Goal: Task Accomplishment & Management: Manage account settings

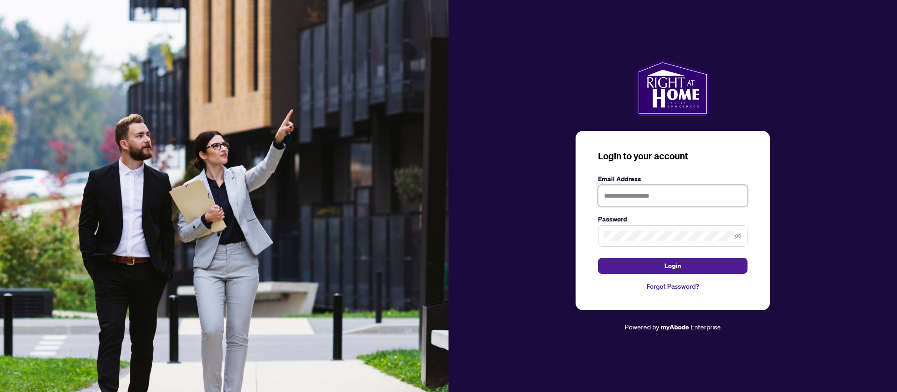
click at [662, 203] on input "text" at bounding box center [672, 195] width 149 height 21
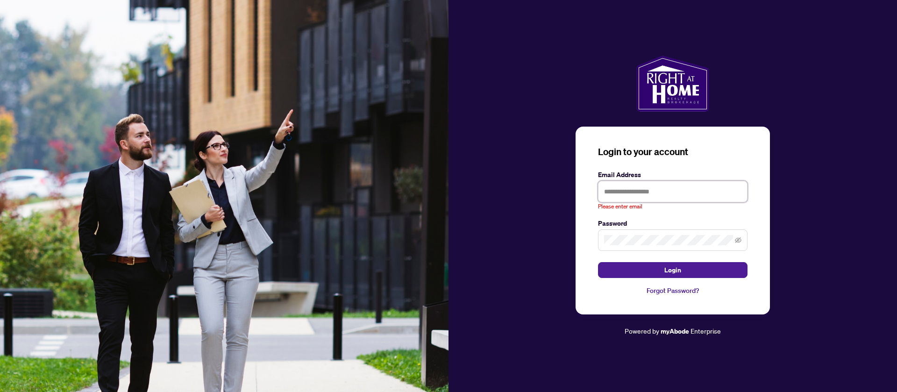
paste input "**********"
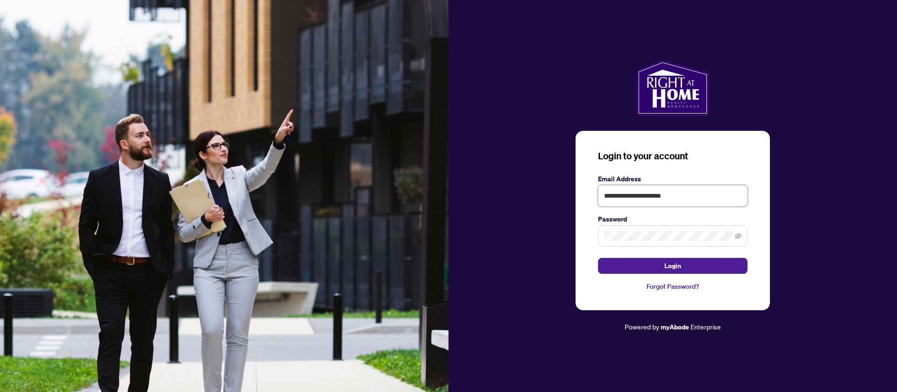
type input "**********"
click at [598, 258] on button "Login" at bounding box center [672, 266] width 149 height 16
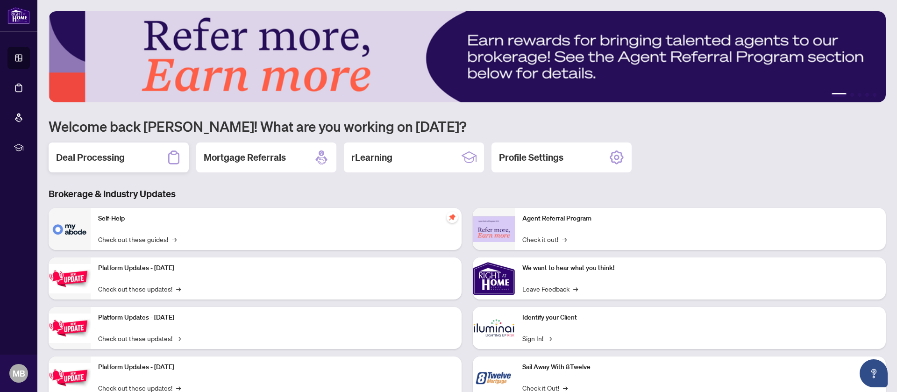
click at [102, 151] on div "Deal Processing" at bounding box center [119, 157] width 140 height 30
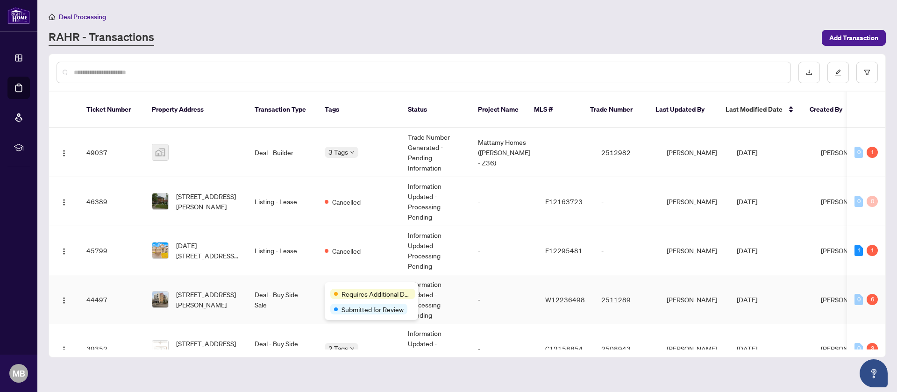
click at [347, 288] on div "Requires Additional Docs Submitted for Review" at bounding box center [371, 301] width 93 height 38
click at [613, 287] on td "2511289" at bounding box center [626, 299] width 65 height 49
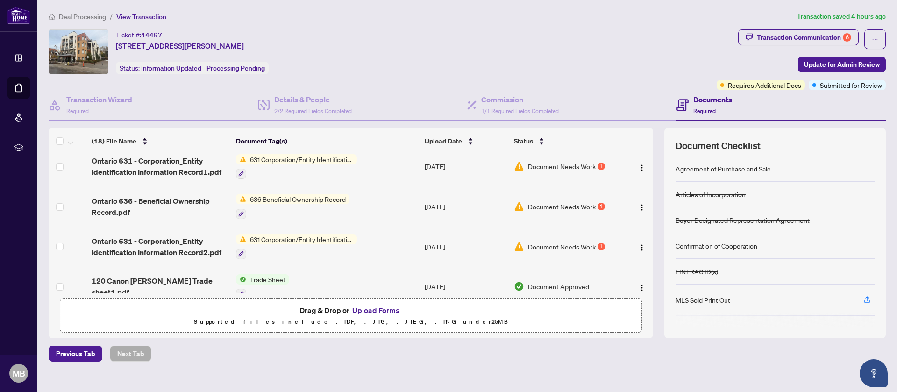
scroll to position [65, 0]
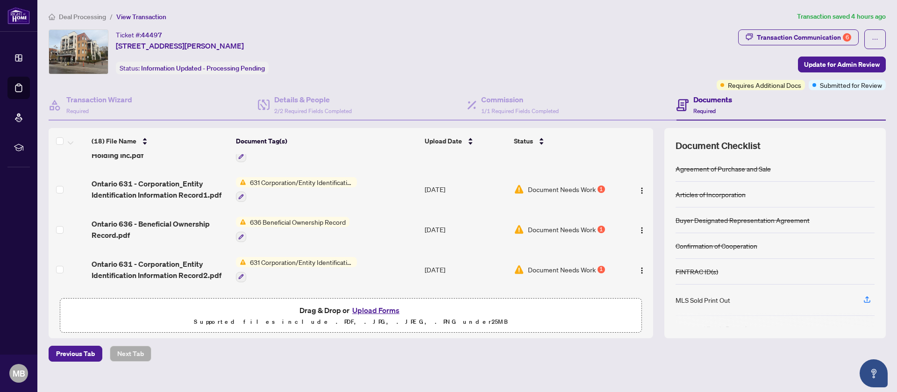
click at [355, 181] on span "631 Corporation/Entity Identification InformationRecord" at bounding box center [301, 182] width 111 height 10
click at [267, 182] on span "631 Corporation/Entity Identification InformationRecord" at bounding box center [301, 182] width 111 height 10
click at [574, 184] on span "Document Needs Work" at bounding box center [562, 189] width 68 height 10
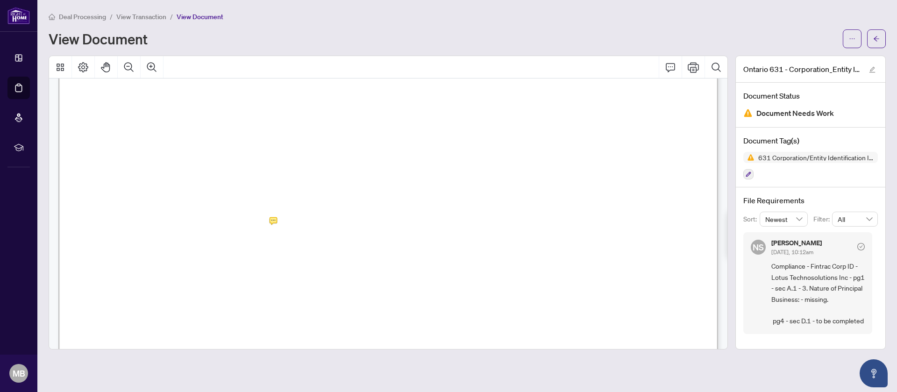
scroll to position [206, 0]
click at [272, 249] on div at bounding box center [388, 203] width 679 height 294
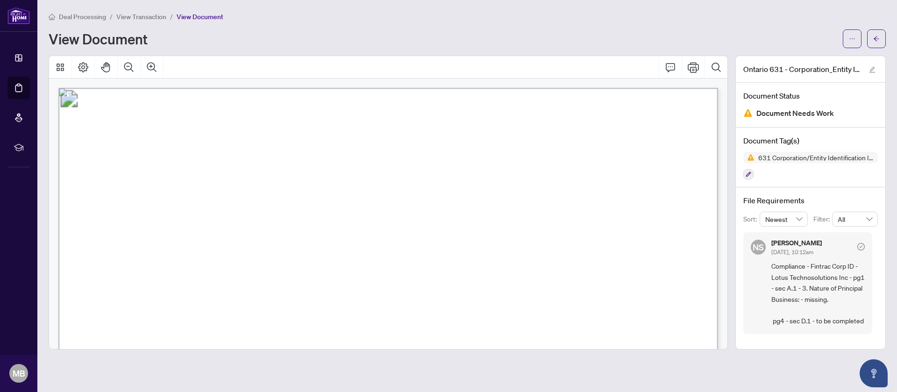
scroll to position [0, 0]
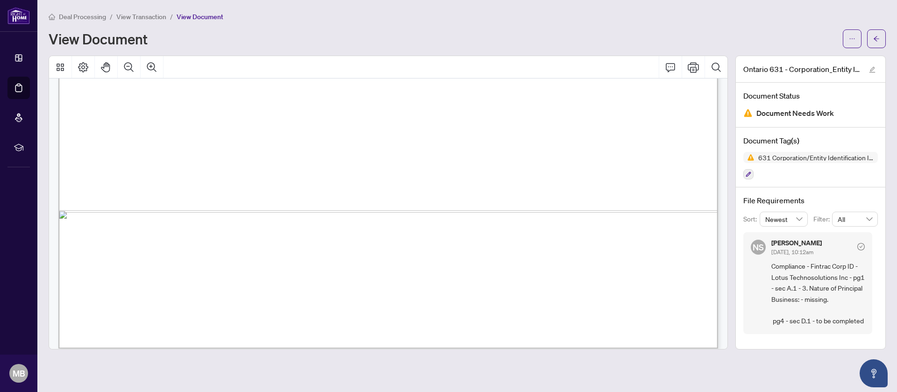
scroll to position [2409, 0]
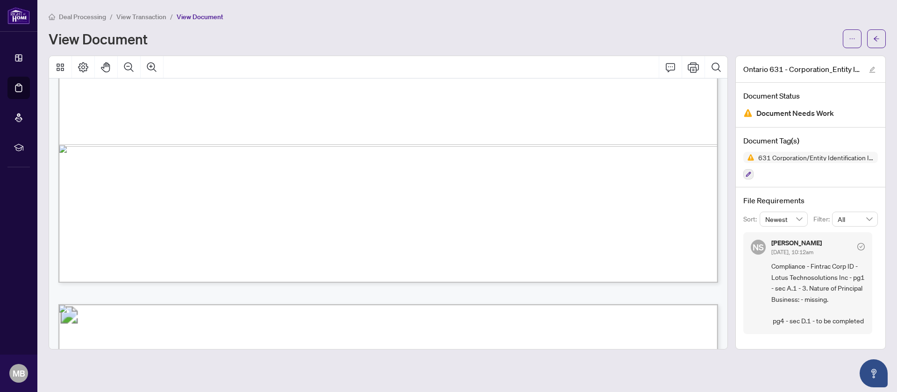
click at [731, 266] on div at bounding box center [388, 203] width 687 height 294
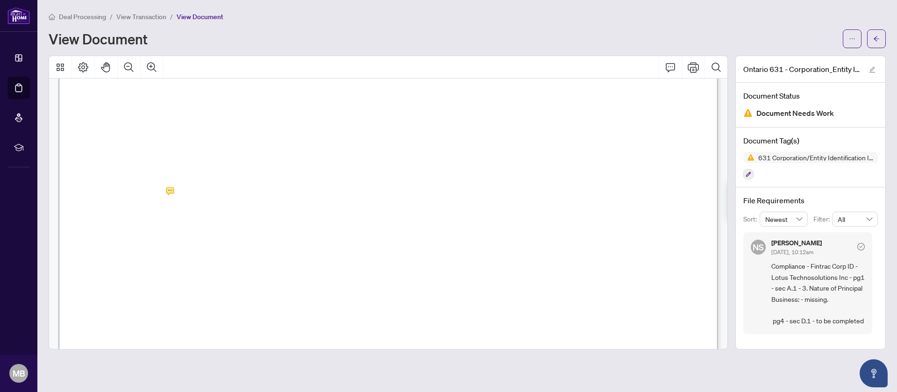
scroll to position [2746, 0]
click at [171, 163] on div at bounding box center [388, 203] width 679 height 294
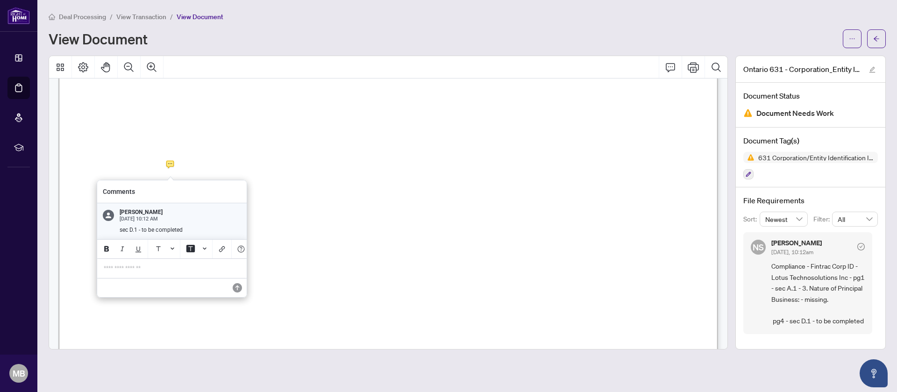
click at [157, 267] on p "**********" at bounding box center [172, 268] width 136 height 8
click at [237, 284] on icon "Save" at bounding box center [237, 287] width 9 height 9
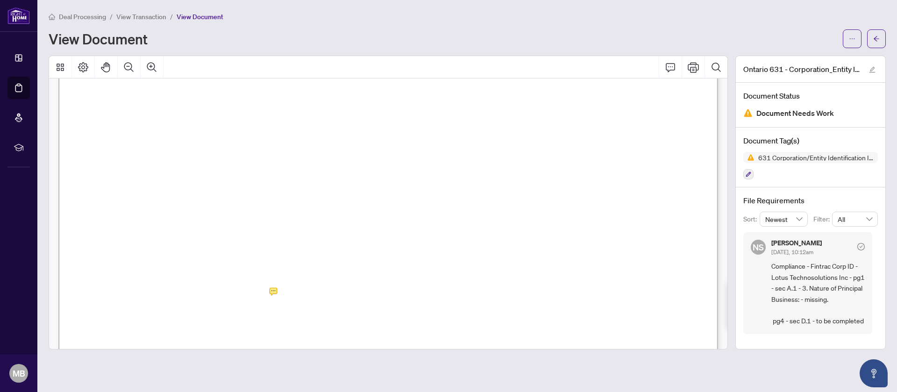
scroll to position [0, 0]
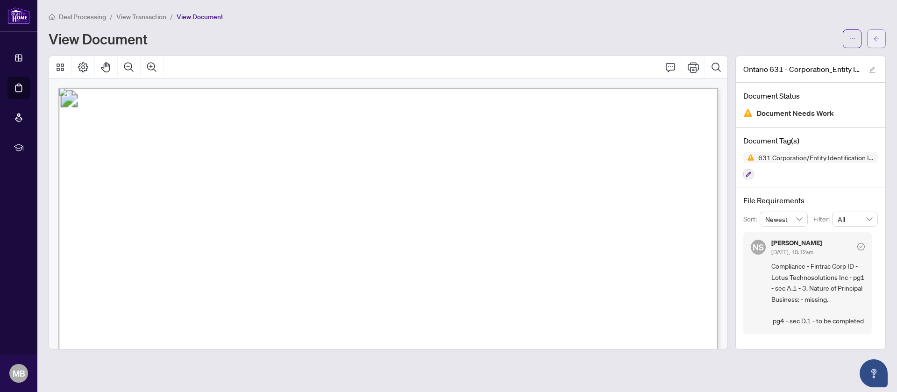
click at [878, 35] on span "button" at bounding box center [876, 38] width 7 height 15
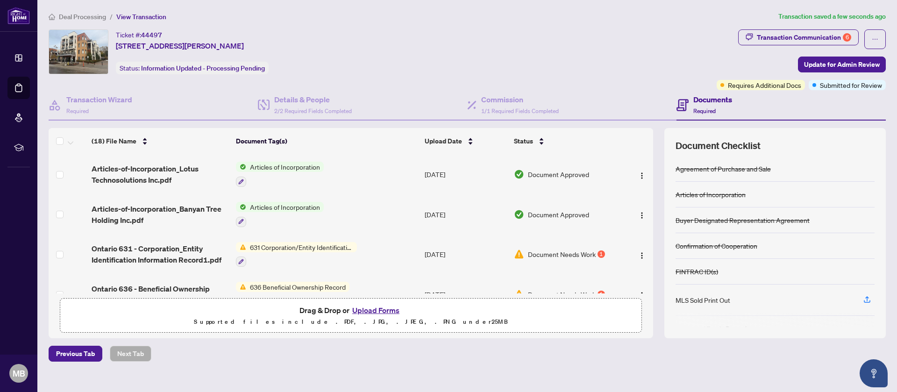
click at [337, 282] on span "636 Beneficial Ownership Record" at bounding box center [297, 287] width 103 height 10
click at [359, 285] on td "636 Beneficial Ownership Record" at bounding box center [326, 294] width 189 height 40
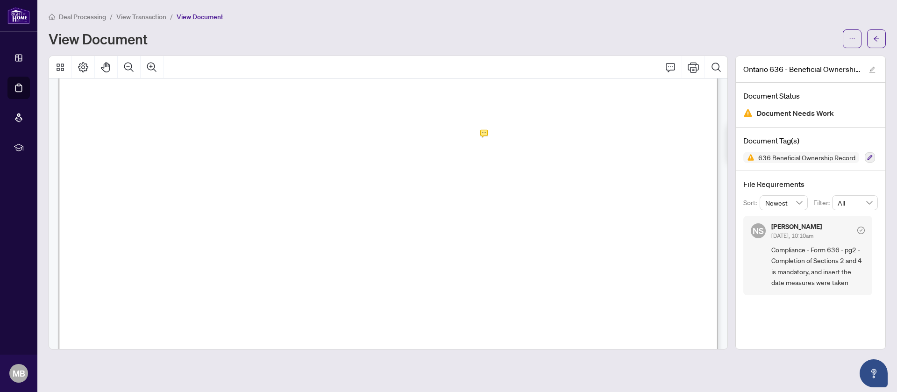
scroll to position [943, 0]
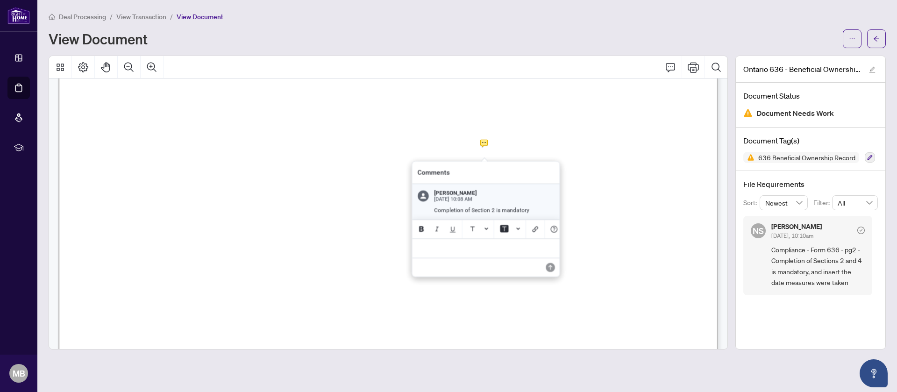
click at [485, 145] on div at bounding box center [388, 203] width 679 height 294
click at [442, 244] on p "**********" at bounding box center [486, 247] width 136 height 8
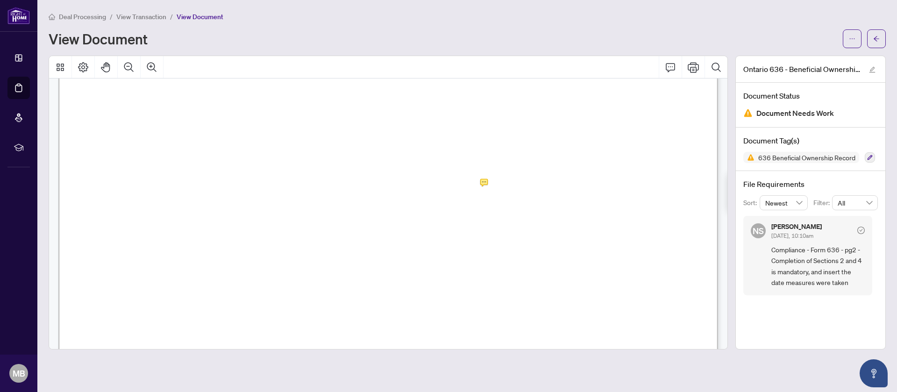
scroll to position [852, 0]
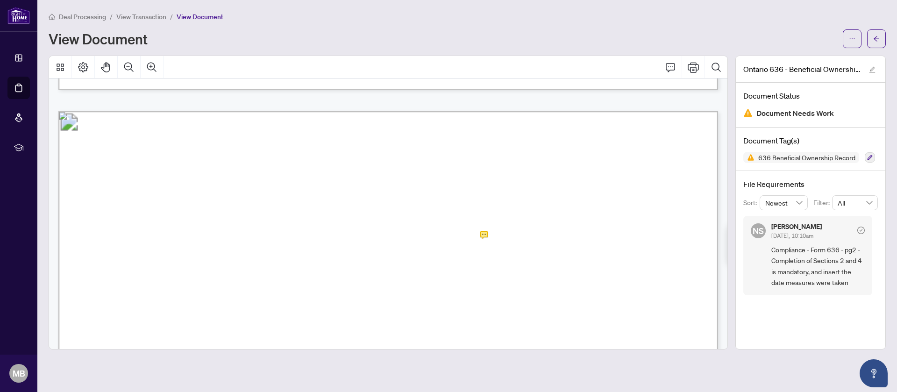
click at [483, 236] on div at bounding box center [388, 203] width 679 height 294
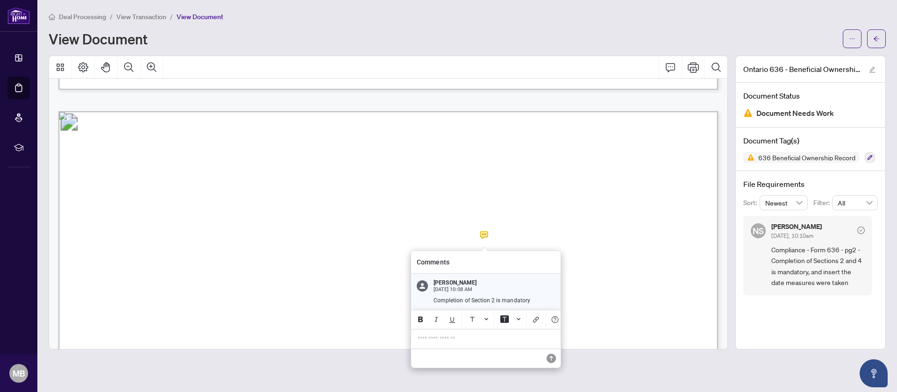
click at [444, 335] on p "**********" at bounding box center [486, 339] width 136 height 8
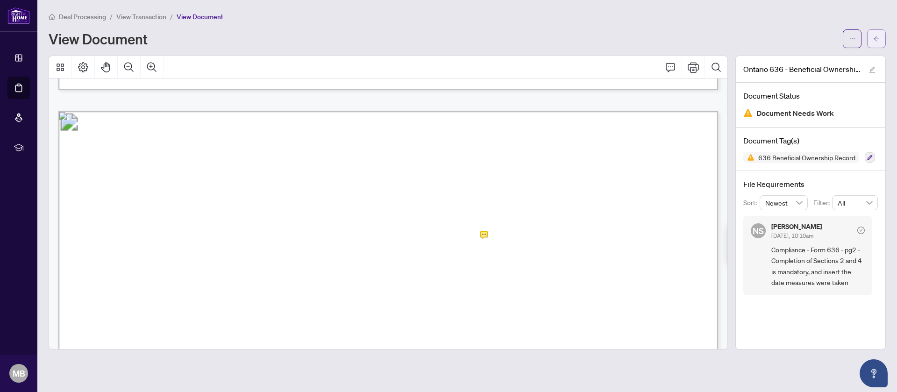
click at [880, 38] on button "button" at bounding box center [876, 38] width 19 height 19
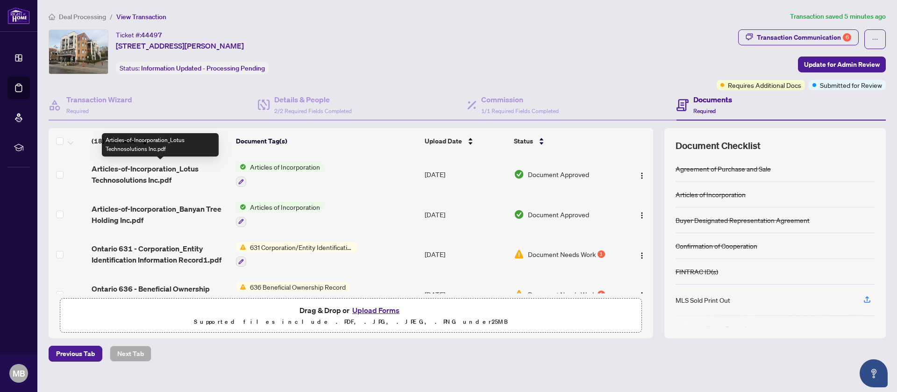
click at [193, 165] on span "Articles-of-Incorporation_Lotus Technosolutions Inc.pdf" at bounding box center [160, 174] width 137 height 22
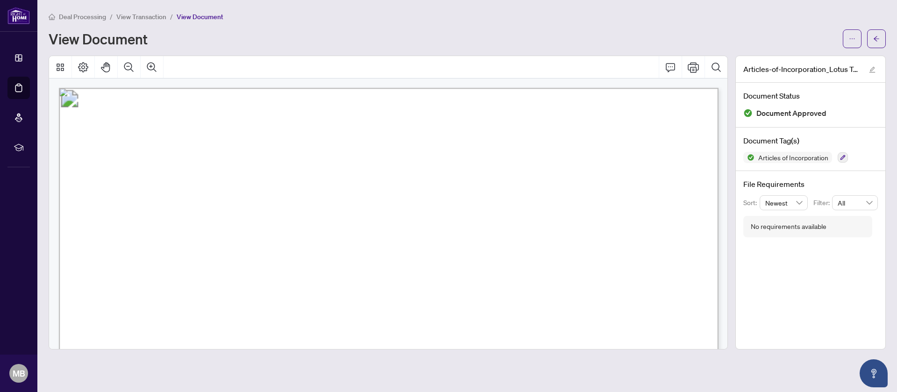
click at [727, 92] on div at bounding box center [388, 203] width 687 height 294
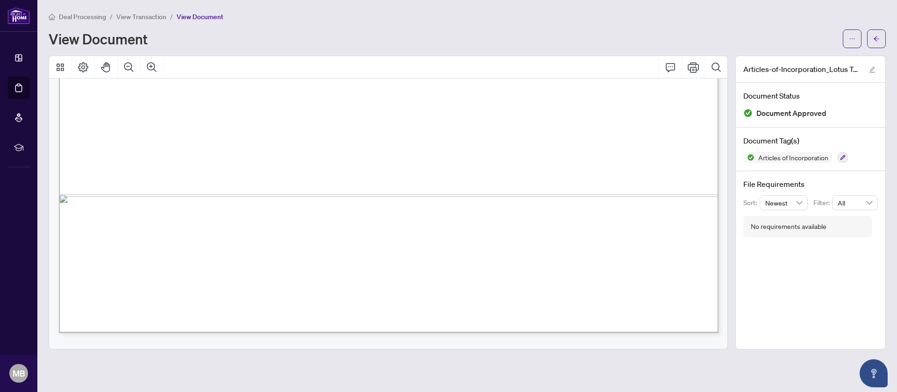
scroll to position [3237, 0]
click at [871, 34] on button "button" at bounding box center [876, 38] width 19 height 19
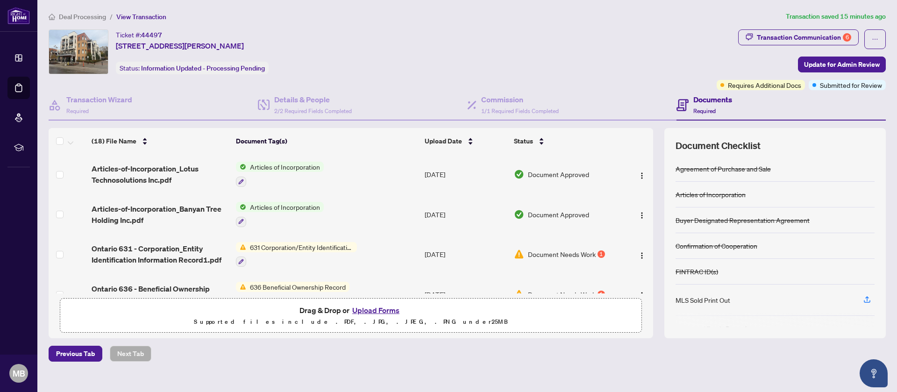
click at [339, 249] on span "631 Corporation/Entity Identification InformationRecord" at bounding box center [301, 247] width 111 height 10
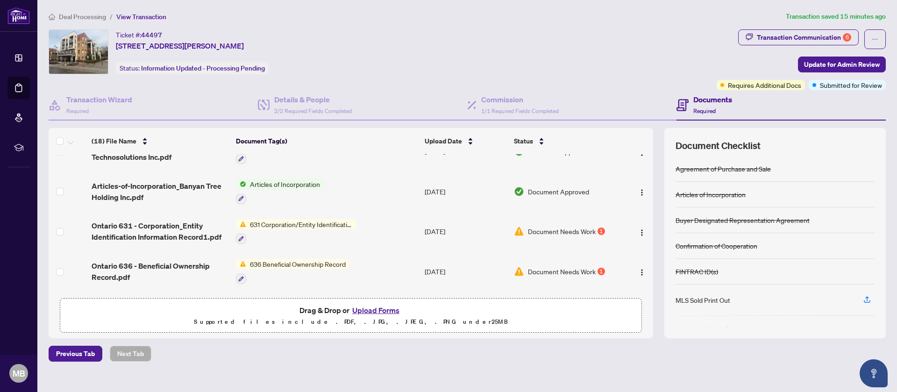
scroll to position [37, 0]
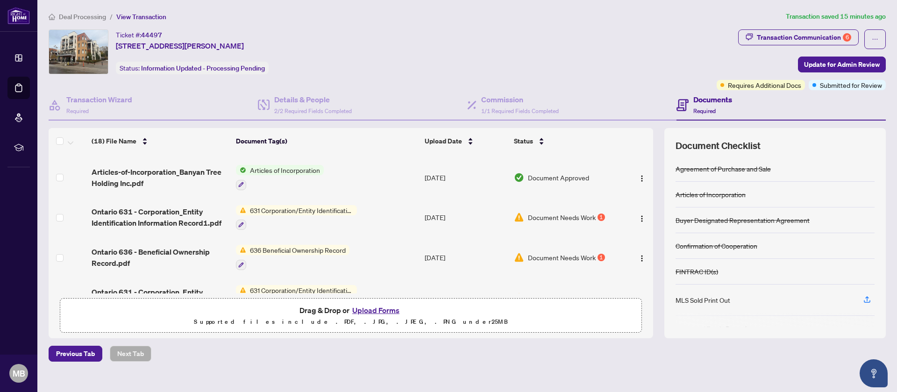
click at [300, 248] on span "636 Beneficial Ownership Record" at bounding box center [297, 250] width 103 height 10
click at [288, 297] on span "636 Beneficial Ownership Record" at bounding box center [298, 295] width 105 height 10
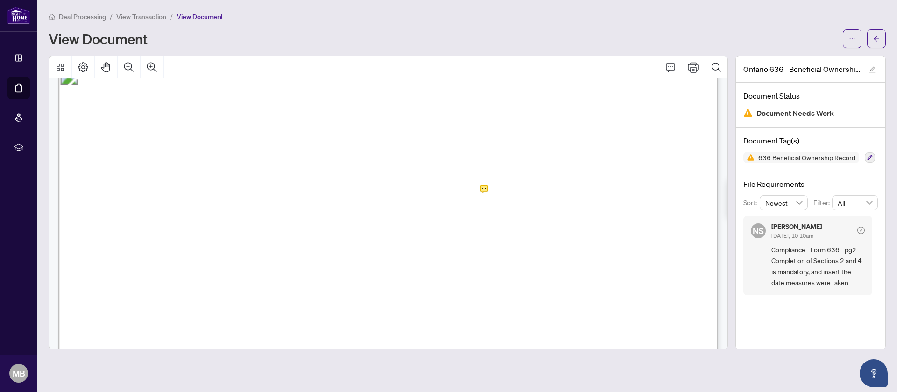
scroll to position [907, 0]
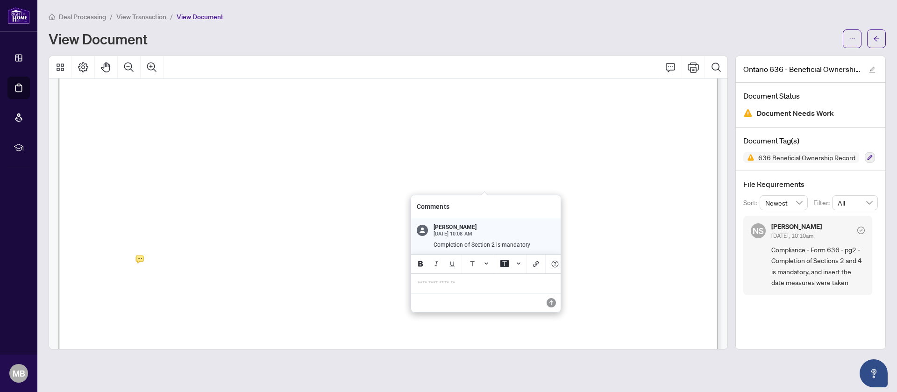
click at [138, 259] on div at bounding box center [388, 203] width 679 height 294
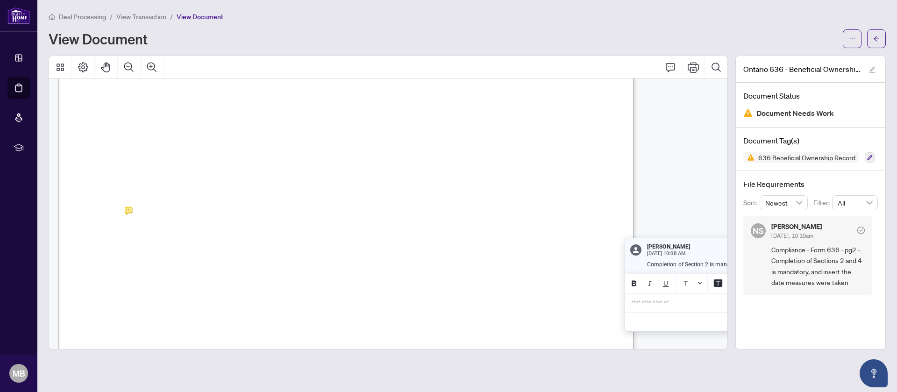
scroll to position [768, 0]
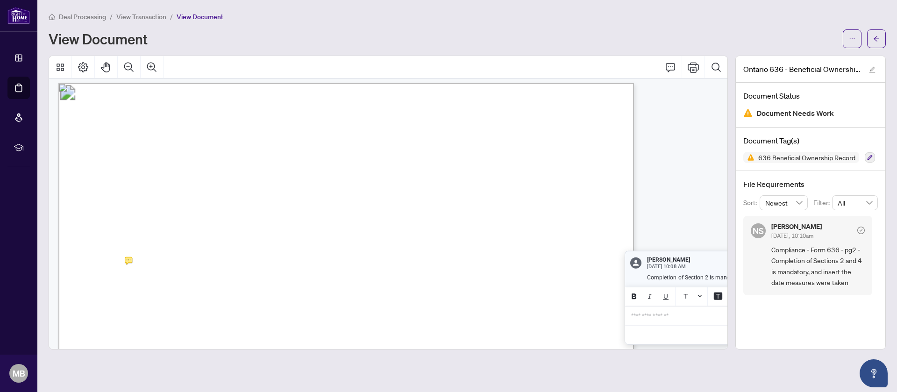
click at [102, 235] on span ". . . . . . . . . . . . . . . . . . . . . . . . . . . . . . . . . . . . . . . .…" at bounding box center [344, 236] width 495 height 8
click at [111, 235] on span ". . . . . . . . . . . . . . . . . . . . . . . . . . . . . . . . . . . . . . . .…" at bounding box center [344, 236] width 495 height 8
click at [129, 83] on div "Page 2" at bounding box center [346, 83] width 576 height 0
drag, startPoint x: 712, startPoint y: 261, endPoint x: 659, endPoint y: 230, distance: 61.5
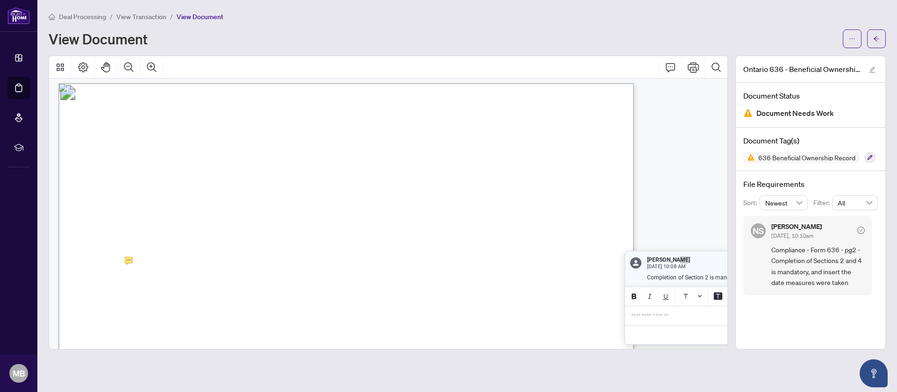
click at [659, 251] on div "**********" at bounding box center [699, 298] width 149 height 94
drag, startPoint x: 701, startPoint y: 257, endPoint x: 604, endPoint y: 283, distance: 100.5
click at [625, 283] on div "**********" at bounding box center [699, 298] width 149 height 94
drag, startPoint x: 633, startPoint y: 272, endPoint x: 569, endPoint y: 272, distance: 63.1
click at [625, 272] on div "**********" at bounding box center [699, 298] width 149 height 94
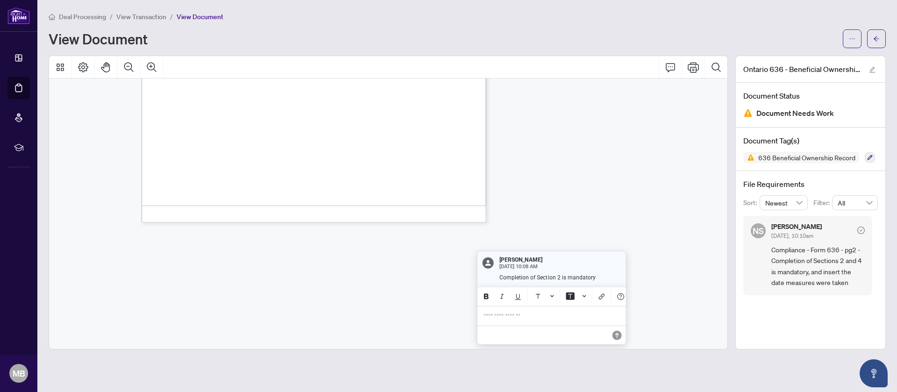
scroll to position [407, 0]
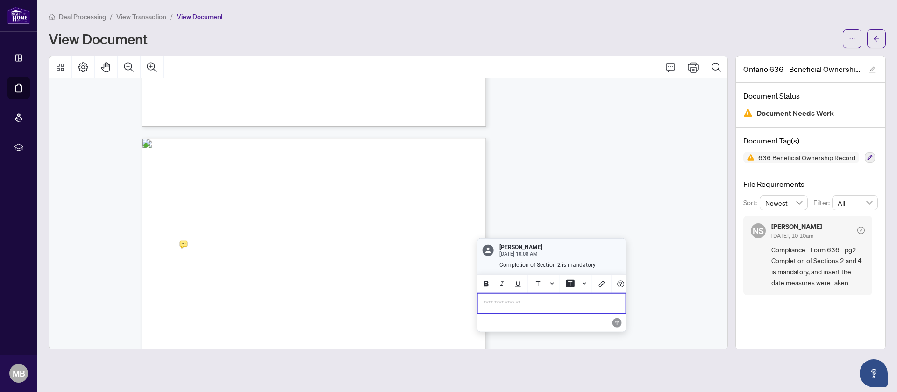
click at [506, 303] on p "**********" at bounding box center [551, 303] width 136 height 8
drag, startPoint x: 593, startPoint y: 135, endPoint x: 518, endPoint y: 309, distance: 188.7
click at [518, 309] on aside "[PERSON_NAME] [DATE] 10:08 AM Completion of Section 2 is mandatory ********* [P…" at bounding box center [570, 77] width 149 height 813
click at [518, 309] on div "*********" at bounding box center [552, 303] width 148 height 19
click at [603, 304] on p "**********" at bounding box center [551, 303] width 136 height 8
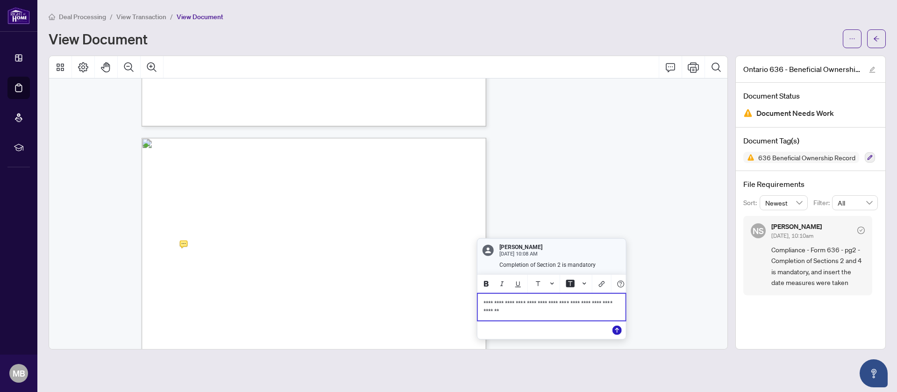
click at [618, 331] on icon "Save" at bounding box center [616, 330] width 9 height 9
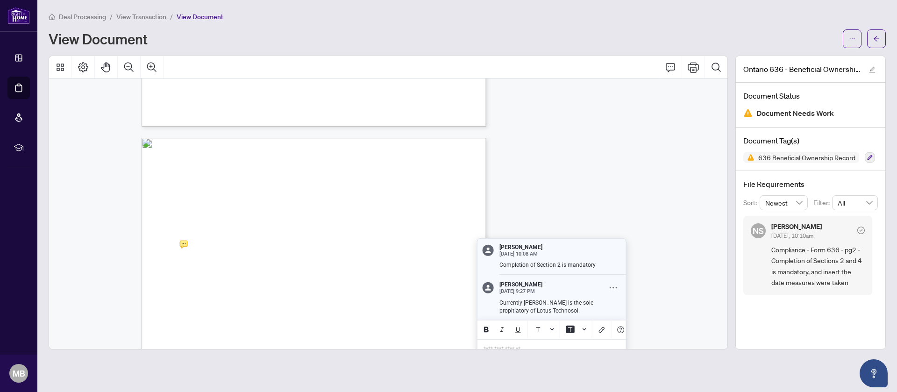
click at [610, 291] on div at bounding box center [388, 203] width 679 height 294
drag, startPoint x: 560, startPoint y: 314, endPoint x: 498, endPoint y: 297, distance: 64.9
click at [498, 297] on div "[PERSON_NAME] [DATE] 9:27 PM Currently [PERSON_NAME] is the sole propitiatory o…" at bounding box center [551, 297] width 149 height 45
click at [609, 288] on div at bounding box center [388, 203] width 679 height 294
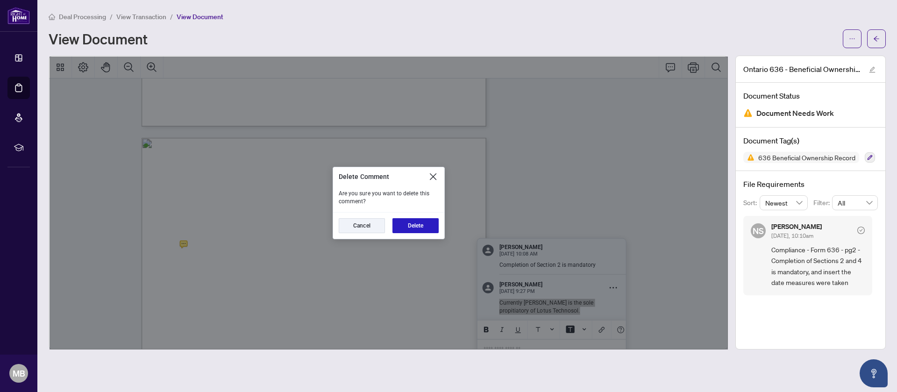
click at [422, 223] on button "Delete" at bounding box center [415, 225] width 46 height 15
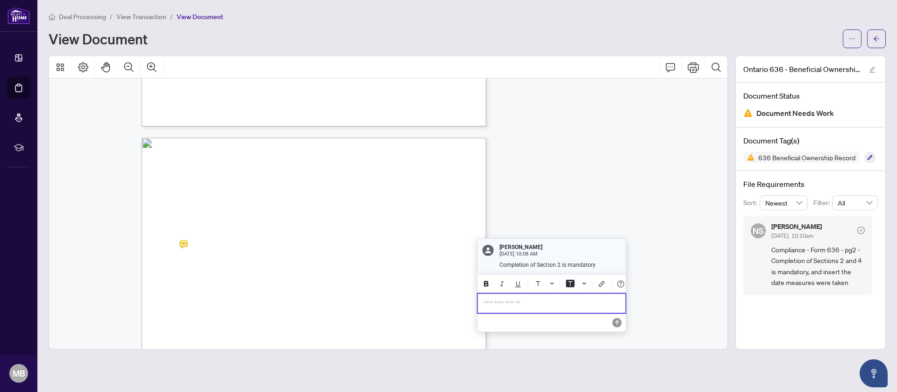
click at [507, 297] on div "**********" at bounding box center [552, 303] width 148 height 19
click at [603, 304] on span "**********" at bounding box center [548, 307] width 130 height 14
click at [511, 307] on p "**********" at bounding box center [551, 303] width 136 height 8
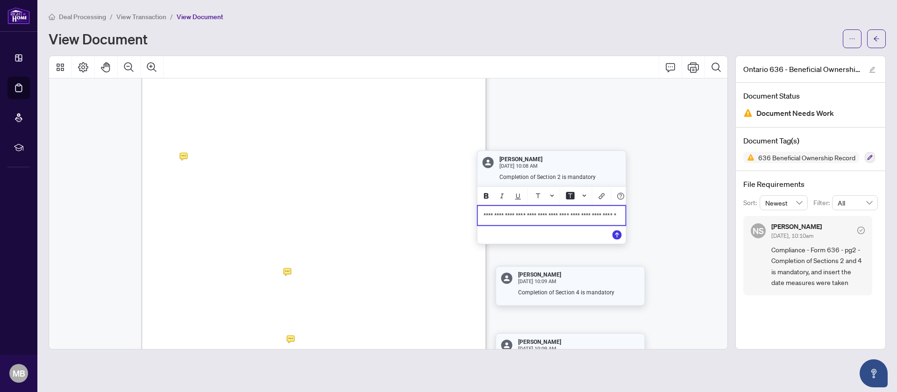
scroll to position [493, 0]
click at [520, 221] on p "**********" at bounding box center [551, 217] width 136 height 8
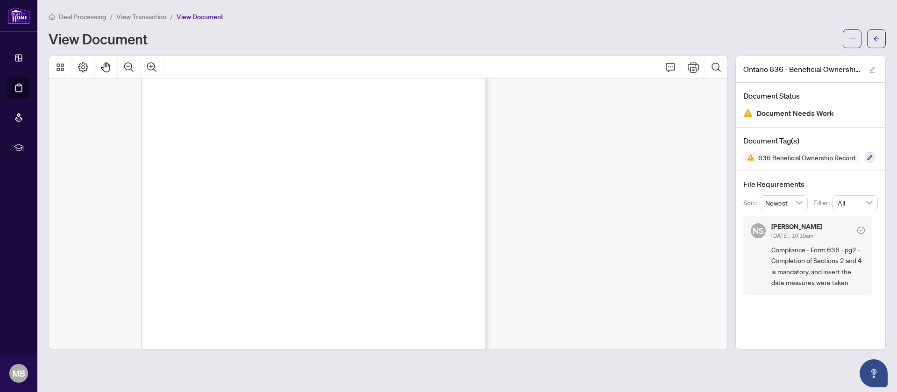
scroll to position [0, 0]
drag, startPoint x: 337, startPoint y: 263, endPoint x: 163, endPoint y: 259, distance: 173.8
click at [163, 259] on div "Beneficial Ownership Record Form 636 for use in the Province of [GEOGRAPHIC_DAT…" at bounding box center [349, 356] width 415 height 537
click at [878, 38] on icon "arrow-left" at bounding box center [876, 39] width 7 height 7
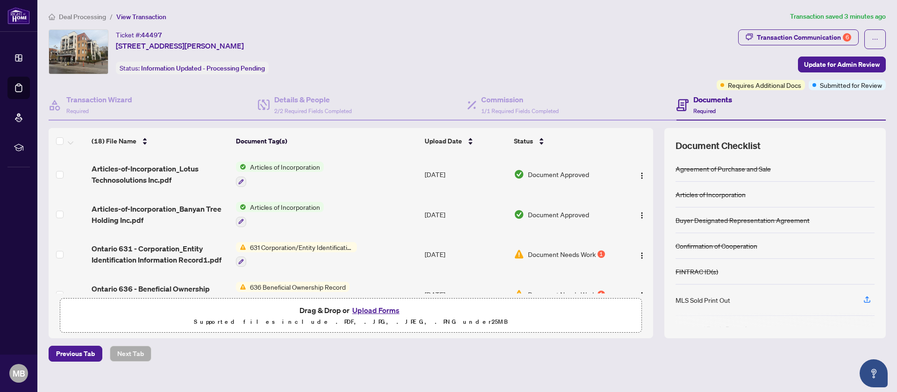
scroll to position [3, 0]
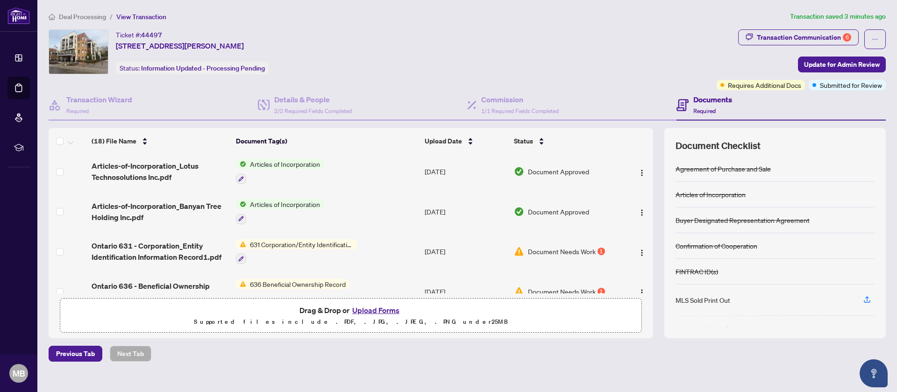
click at [394, 168] on td "Articles of Incorporation" at bounding box center [326, 171] width 189 height 40
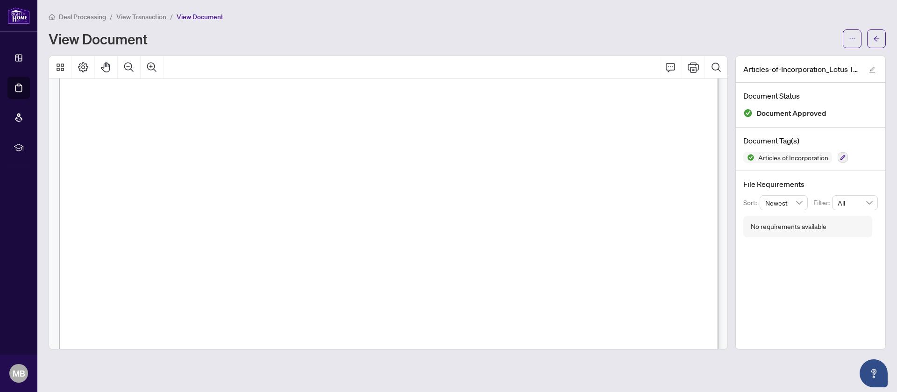
scroll to position [154, 0]
click at [875, 36] on icon "arrow-left" at bounding box center [876, 39] width 7 height 7
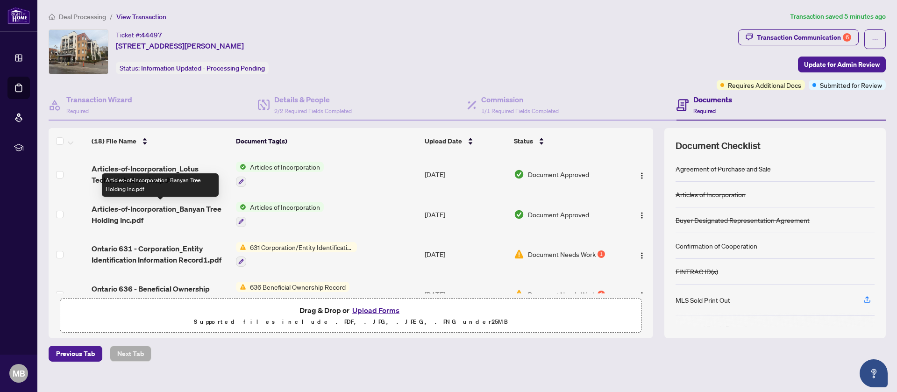
click at [178, 205] on span "Articles-of-Incorporation_Banyan Tree Holding Inc.pdf" at bounding box center [160, 214] width 137 height 22
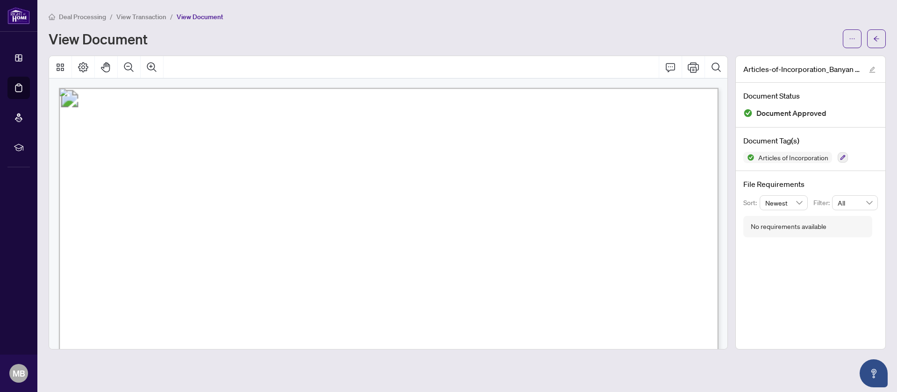
scroll to position [30, 0]
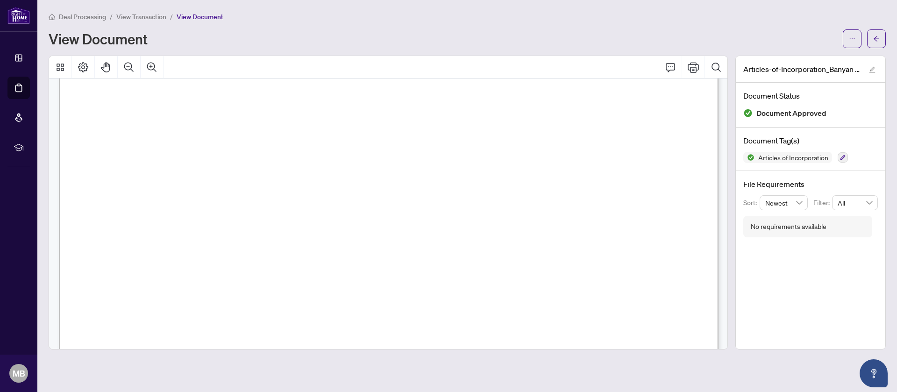
click at [876, 42] on icon "arrow-left" at bounding box center [876, 39] width 7 height 7
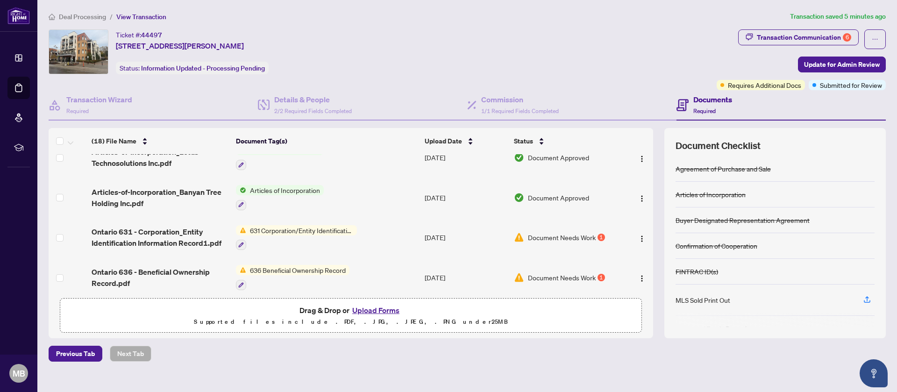
scroll to position [23, 0]
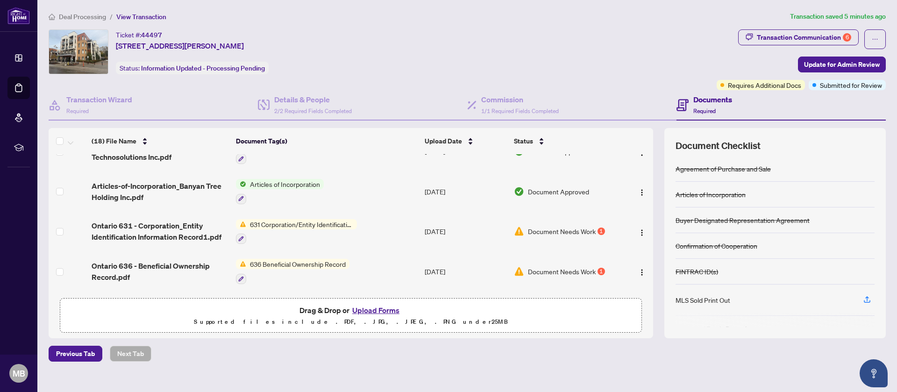
click at [344, 261] on span "636 Beneficial Ownership Record" at bounding box center [297, 264] width 103 height 10
click at [290, 261] on span "636 Beneficial Ownership Record" at bounding box center [297, 264] width 103 height 10
click at [366, 260] on td "636 Beneficial Ownership Record" at bounding box center [326, 271] width 189 height 40
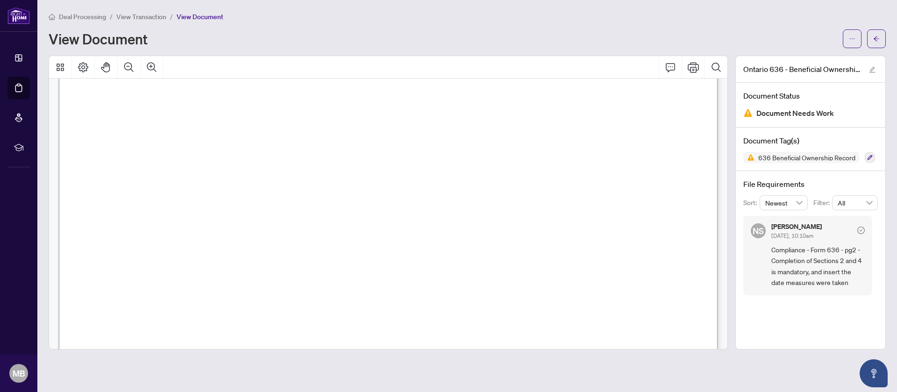
scroll to position [78, 0]
click at [871, 36] on button "button" at bounding box center [876, 38] width 19 height 19
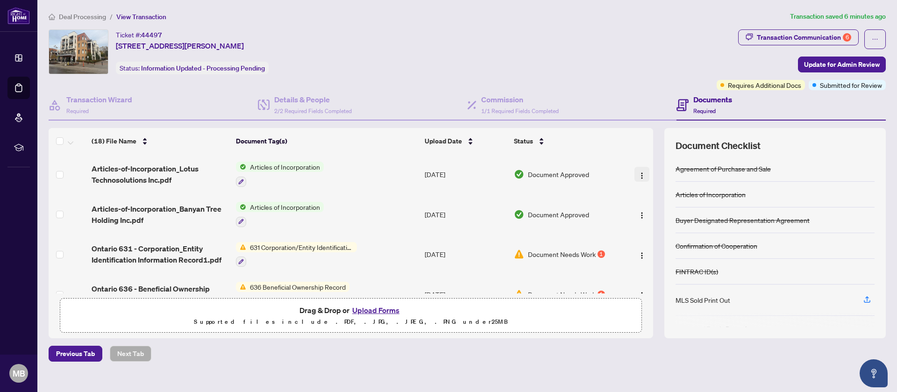
click at [640, 172] on img "button" at bounding box center [641, 175] width 7 height 7
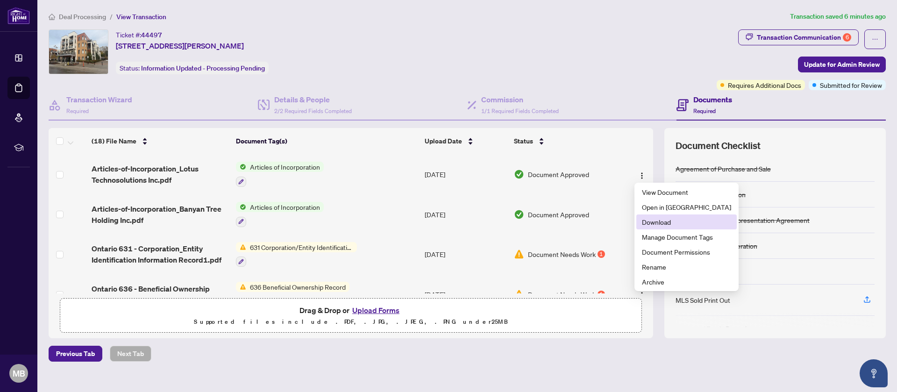
click at [645, 220] on span "Download" at bounding box center [686, 222] width 89 height 10
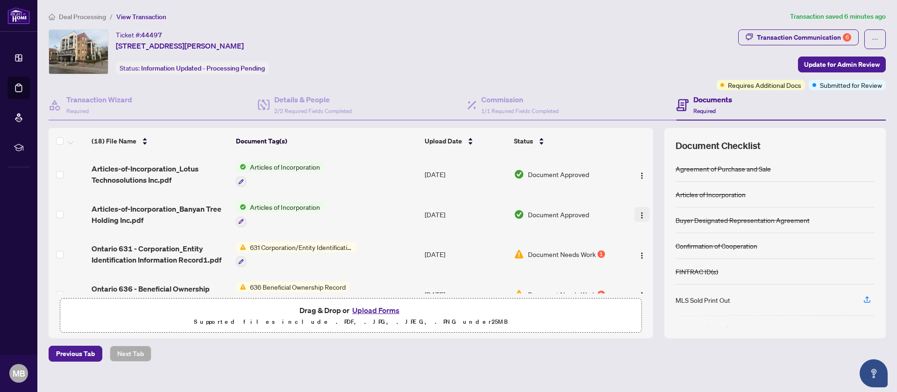
click at [641, 215] on img "button" at bounding box center [641, 215] width 7 height 7
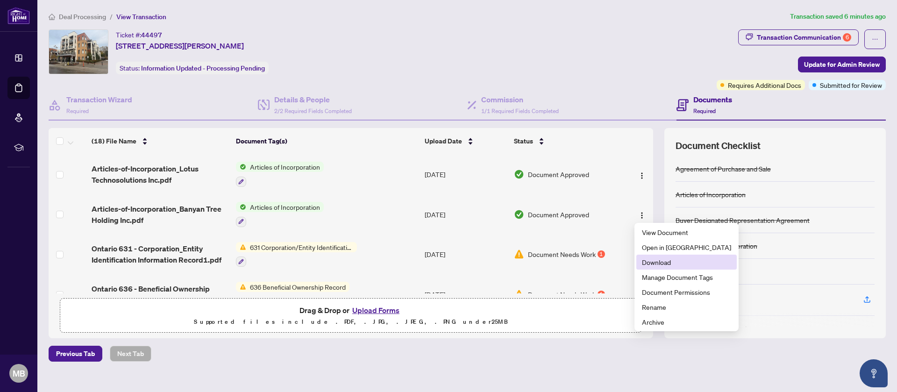
click at [647, 263] on span "Download" at bounding box center [686, 262] width 89 height 10
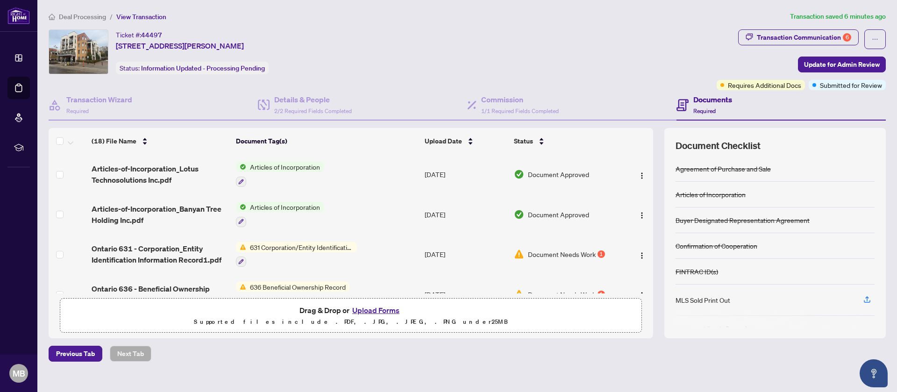
click at [338, 284] on span "636 Beneficial Ownership Record" at bounding box center [297, 287] width 103 height 10
click at [390, 284] on td "636 Beneficial Ownership Record" at bounding box center [326, 294] width 189 height 40
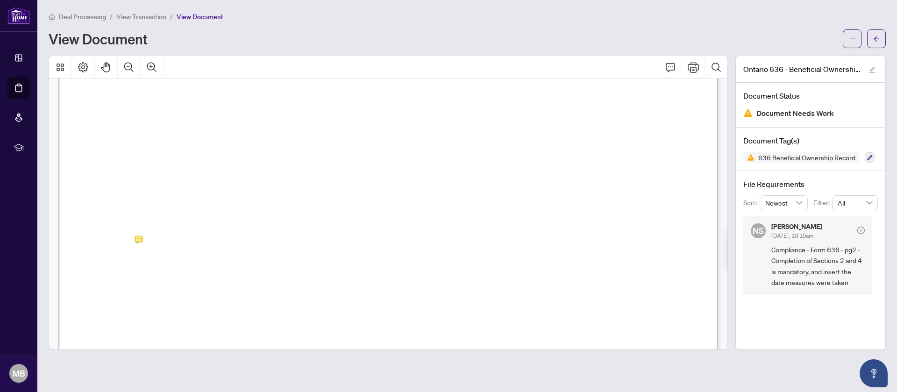
scroll to position [943, 0]
click at [139, 220] on div at bounding box center [388, 203] width 679 height 294
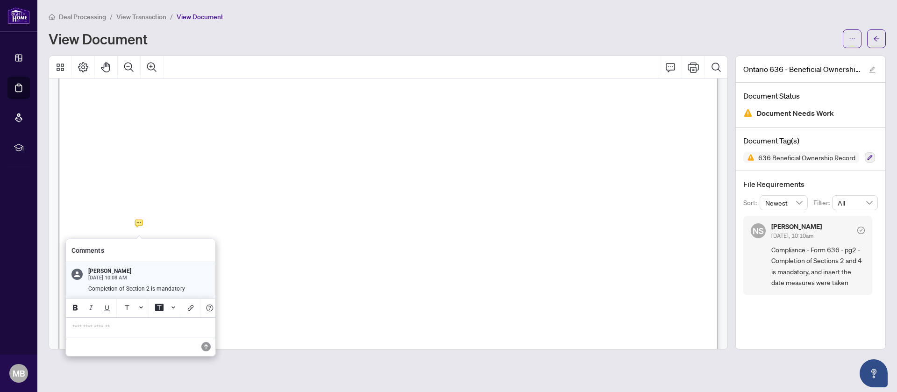
click at [105, 324] on p "**********" at bounding box center [140, 327] width 136 height 8
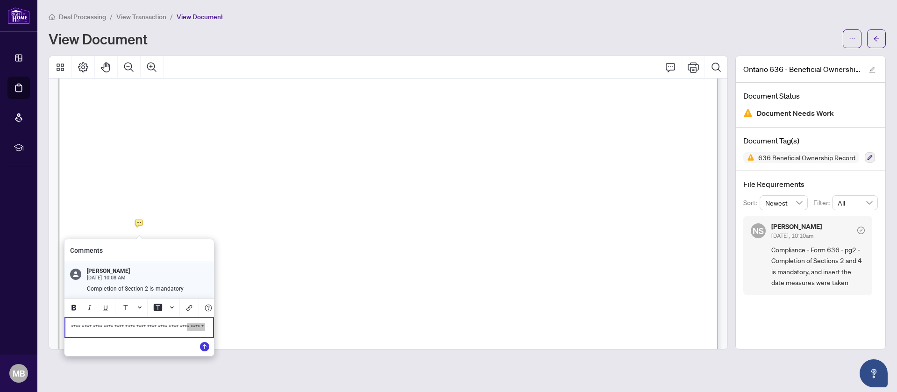
drag, startPoint x: 95, startPoint y: 340, endPoint x: 63, endPoint y: 338, distance: 31.9
click at [64, 338] on div "**********" at bounding box center [138, 297] width 149 height 117
click at [122, 339] on p "**********" at bounding box center [139, 330] width 136 height 15
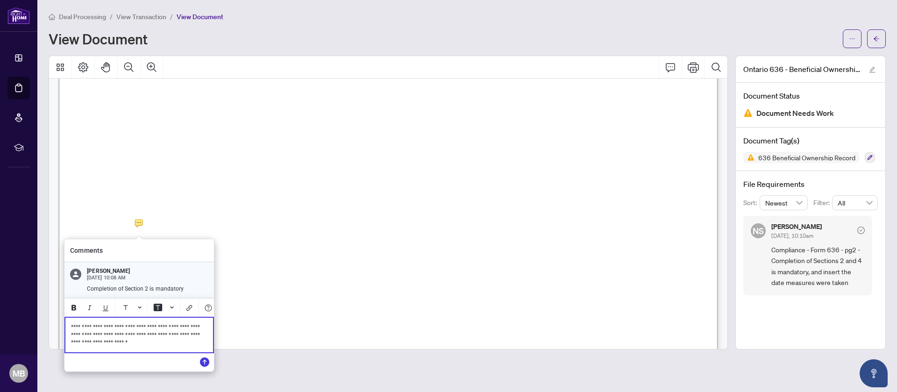
click at [189, 332] on span "**********" at bounding box center [136, 335] width 130 height 22
click at [192, 334] on span "**********" at bounding box center [136, 335] width 130 height 22
click at [114, 352] on div "**********" at bounding box center [139, 335] width 148 height 35
click at [200, 328] on span "**********" at bounding box center [136, 335] width 130 height 22
click at [206, 357] on icon "Save" at bounding box center [204, 361] width 9 height 9
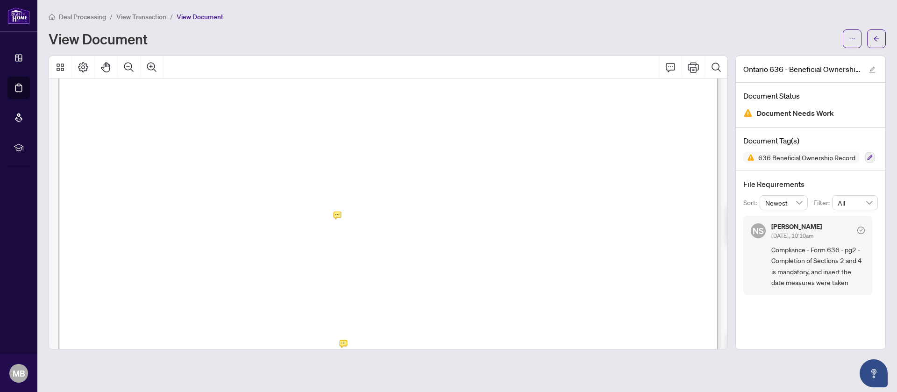
scroll to position [1179, 0]
click at [338, 206] on div at bounding box center [388, 203] width 679 height 294
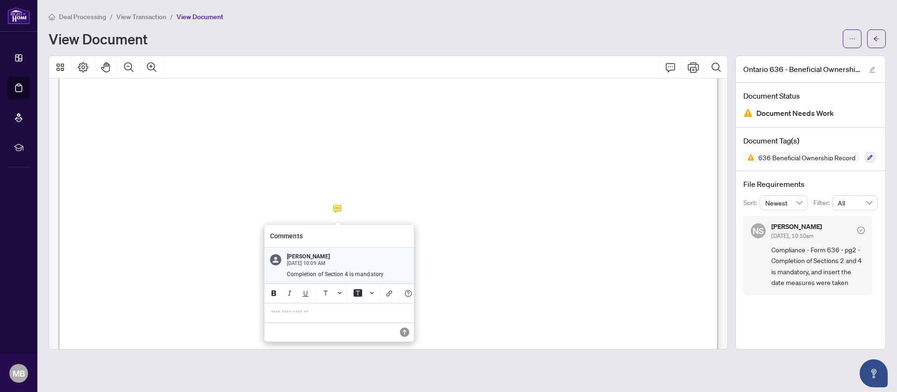
click at [357, 313] on p "**********" at bounding box center [339, 313] width 136 height 8
click at [405, 330] on icon "Save" at bounding box center [404, 331] width 9 height 9
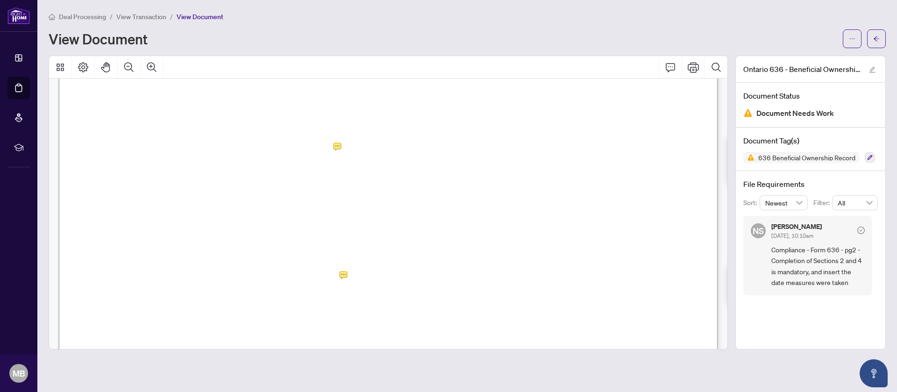
scroll to position [1241, 149]
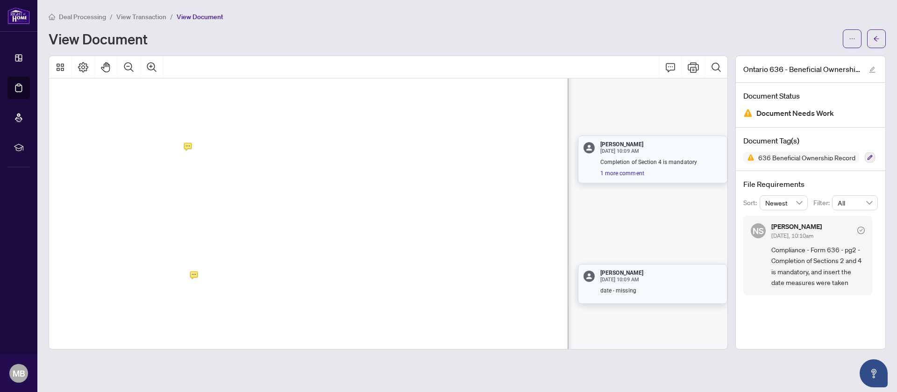
click at [628, 171] on link "1 more comment" at bounding box center [660, 174] width 121 height 8
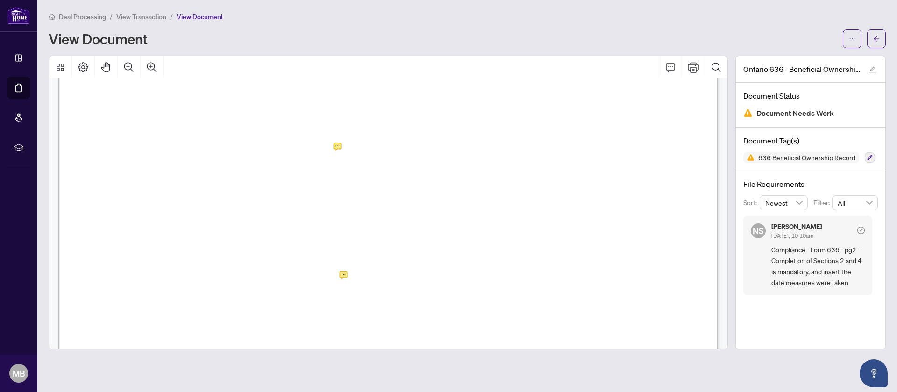
scroll to position [1241, 0]
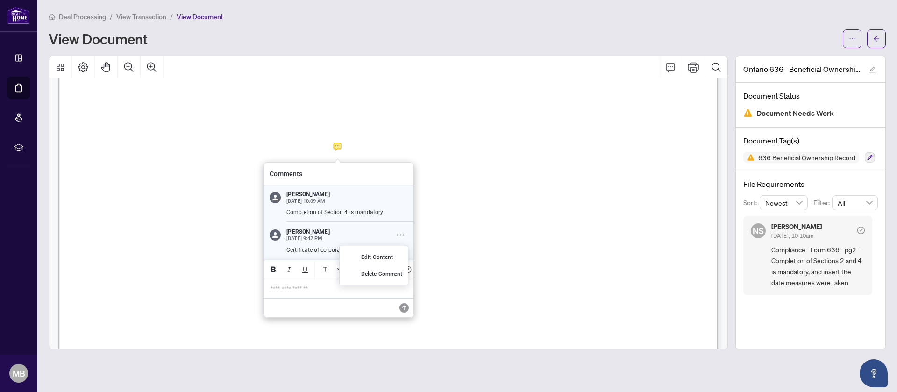
click at [399, 235] on icon "Comment Options" at bounding box center [400, 234] width 7 height 7
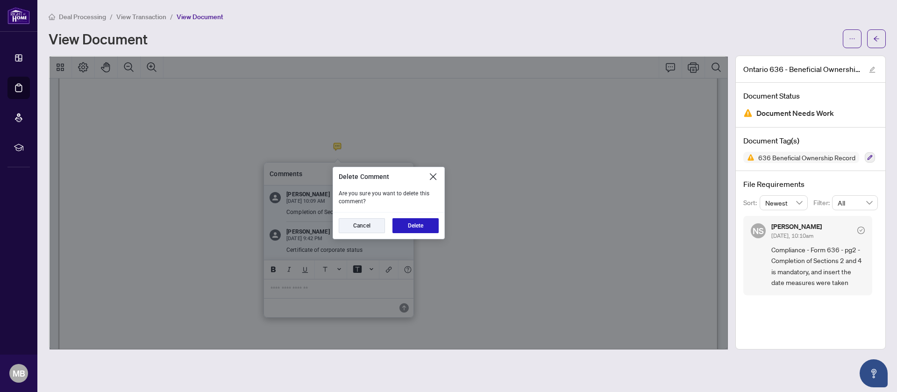
click at [409, 219] on button "Delete" at bounding box center [415, 225] width 46 height 15
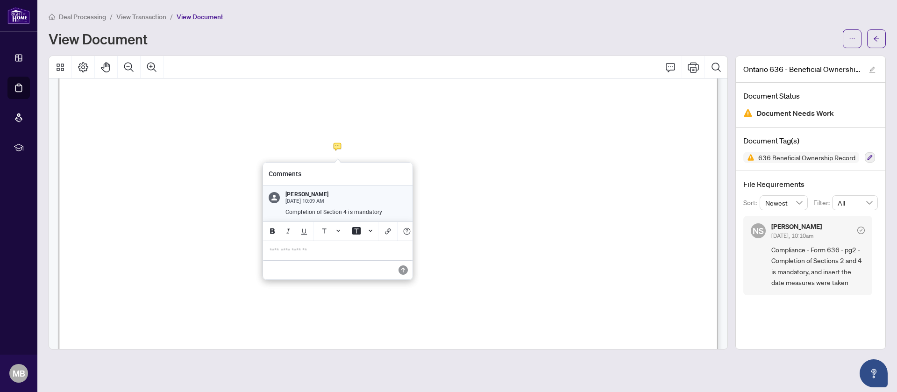
click at [349, 254] on p "**********" at bounding box center [338, 251] width 136 height 8
click at [408, 270] on button "Save" at bounding box center [403, 270] width 19 height 19
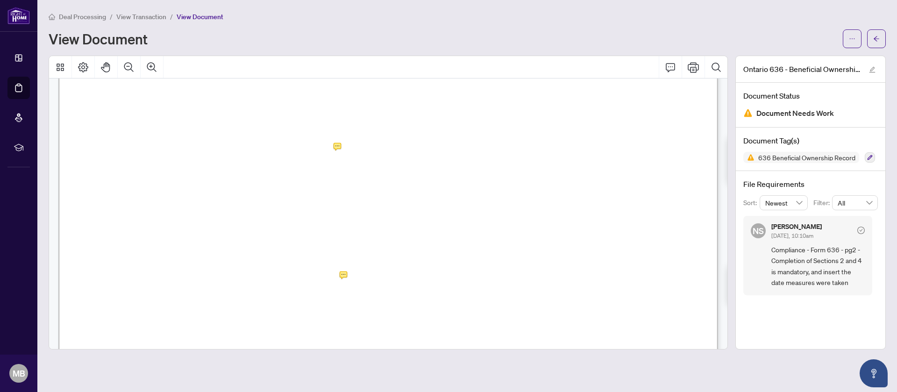
drag, startPoint x: 345, startPoint y: 269, endPoint x: 342, endPoint y: 276, distance: 7.4
click at [342, 276] on div "Beneficial Ownership Record Form 636 for use in the Province of [GEOGRAPHIC_DAT…" at bounding box center [388, 148] width 660 height 853
click at [342, 276] on div at bounding box center [388, 203] width 679 height 294
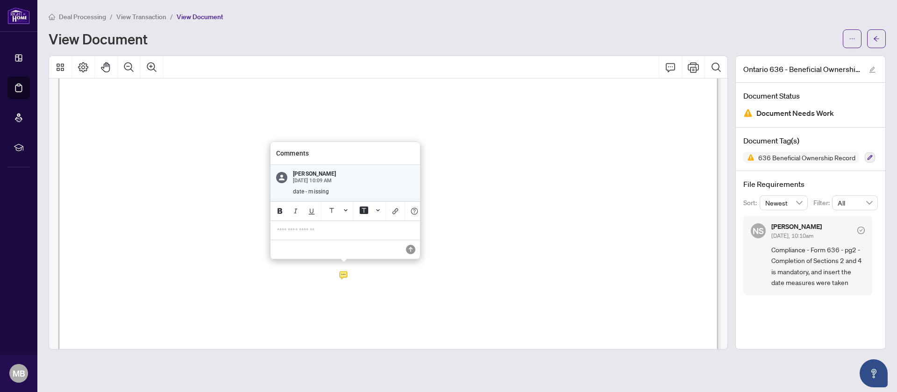
click at [339, 227] on p "**********" at bounding box center [345, 231] width 136 height 8
click at [339, 276] on div at bounding box center [388, 203] width 679 height 294
click at [347, 234] on div "**********" at bounding box center [345, 230] width 148 height 19
click at [408, 243] on button "Save" at bounding box center [409, 249] width 19 height 19
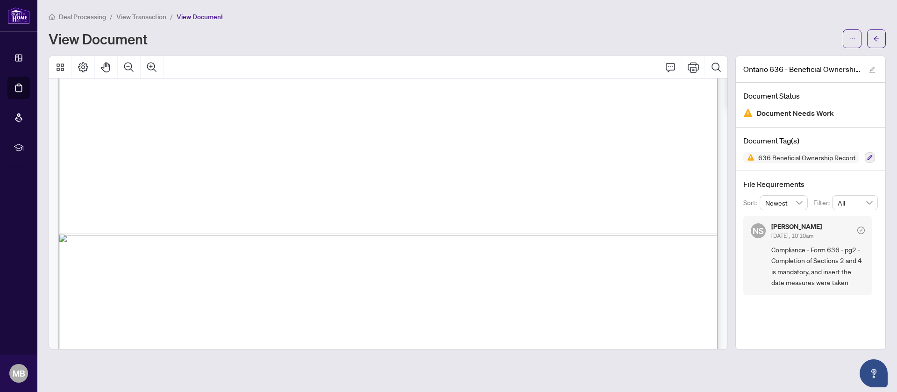
scroll to position [1477, 0]
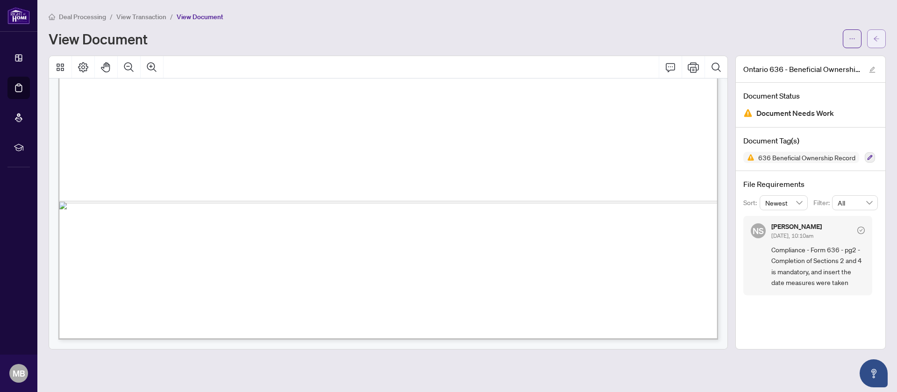
click at [872, 38] on button "button" at bounding box center [876, 38] width 19 height 19
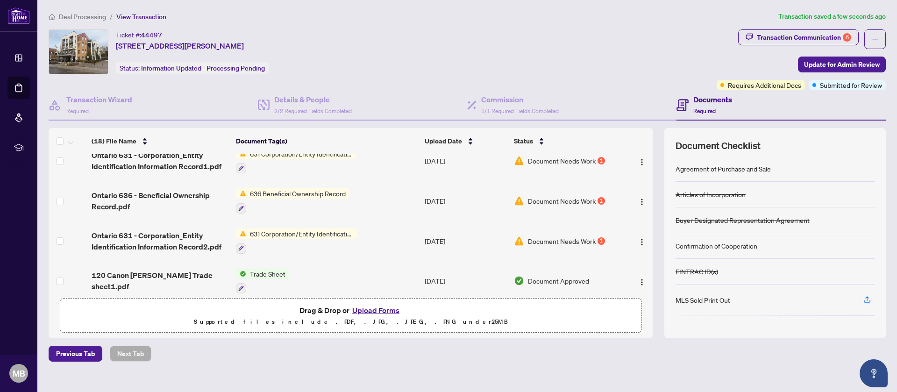
scroll to position [105, 0]
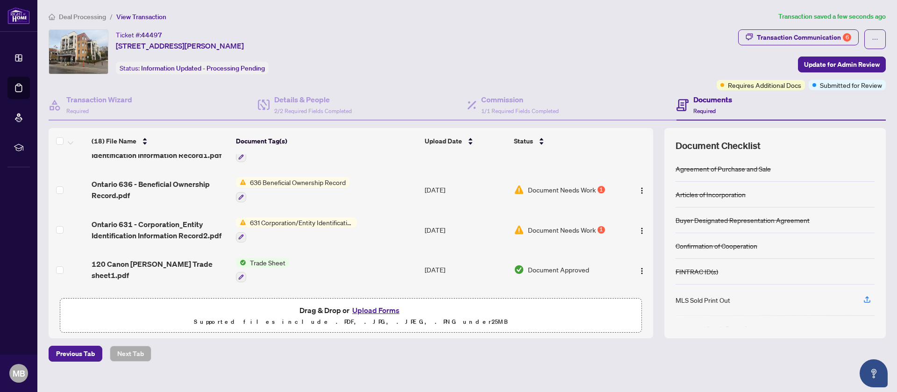
click at [314, 223] on span "631 Corporation/Entity Identification InformationRecord" at bounding box center [301, 222] width 111 height 10
click at [457, 222] on td "[DATE]" at bounding box center [465, 230] width 89 height 40
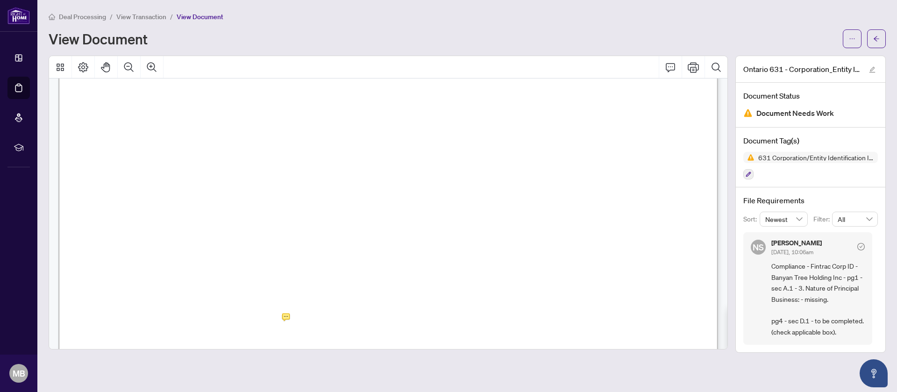
scroll to position [211, 0]
click at [287, 241] on div at bounding box center [388, 203] width 679 height 294
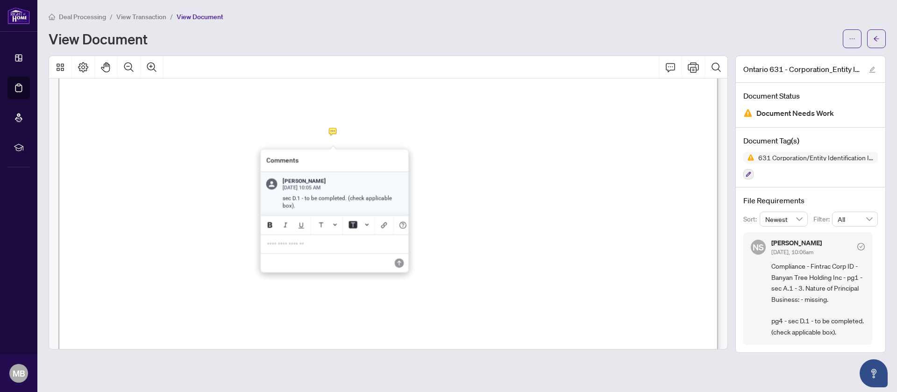
click at [331, 133] on div at bounding box center [388, 203] width 679 height 294
click at [312, 247] on p "**********" at bounding box center [334, 244] width 136 height 8
click at [402, 264] on icon "Save" at bounding box center [399, 262] width 9 height 9
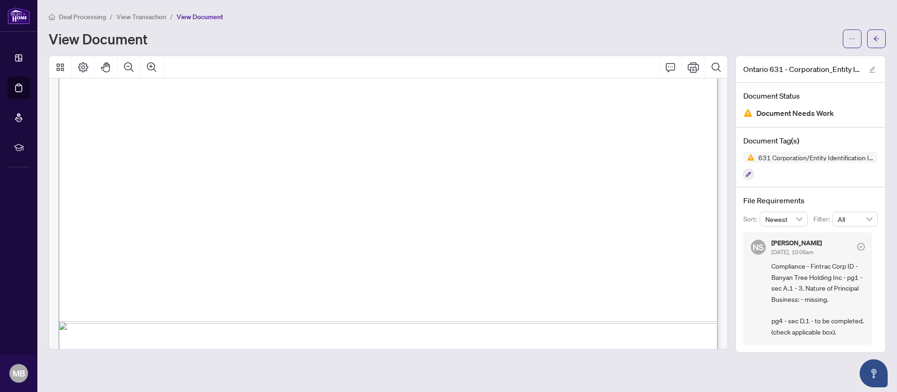
scroll to position [3227, 0]
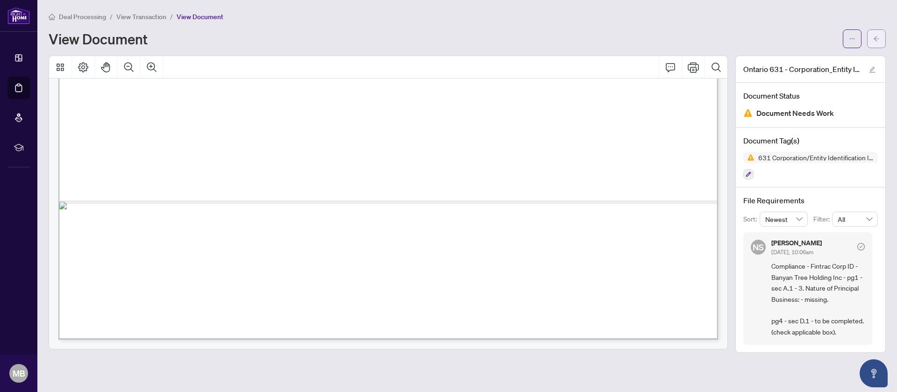
click at [876, 36] on icon "arrow-left" at bounding box center [876, 39] width 7 height 7
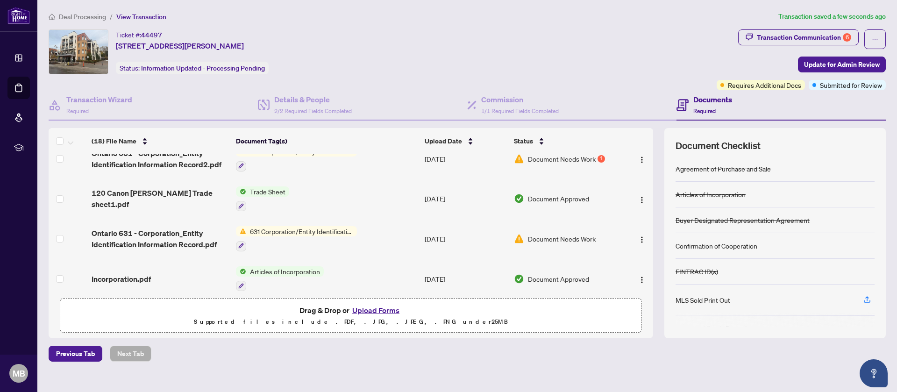
scroll to position [201, 0]
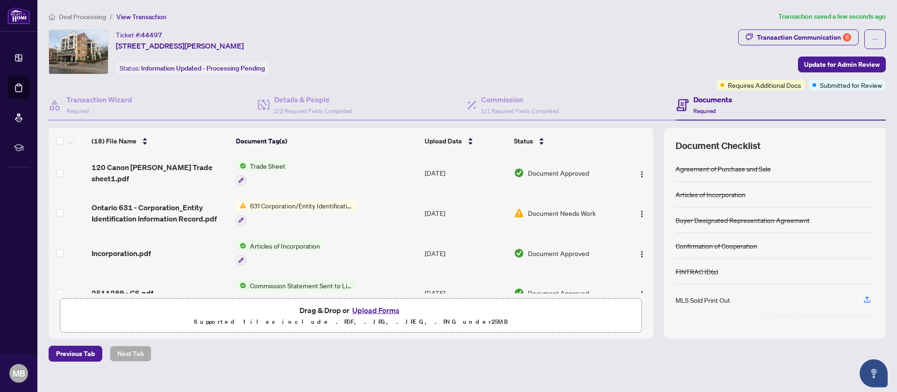
click at [342, 206] on span "631 Corporation/Entity Identification InformationRecord" at bounding box center [301, 205] width 111 height 10
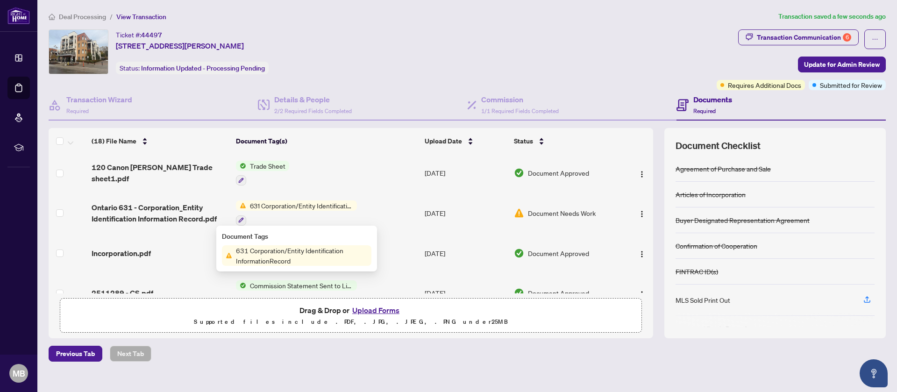
click at [308, 262] on span "631 Corporation/Entity Identification InformationRecord" at bounding box center [301, 255] width 139 height 21
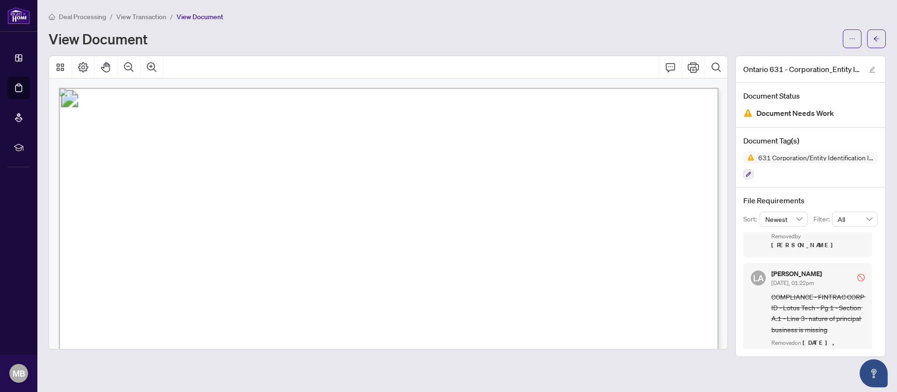
scroll to position [143, 0]
click at [885, 40] on button "button" at bounding box center [876, 38] width 19 height 19
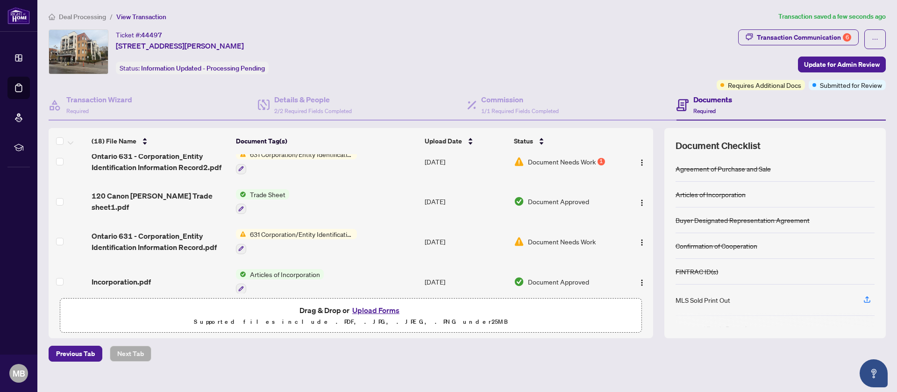
scroll to position [198, 0]
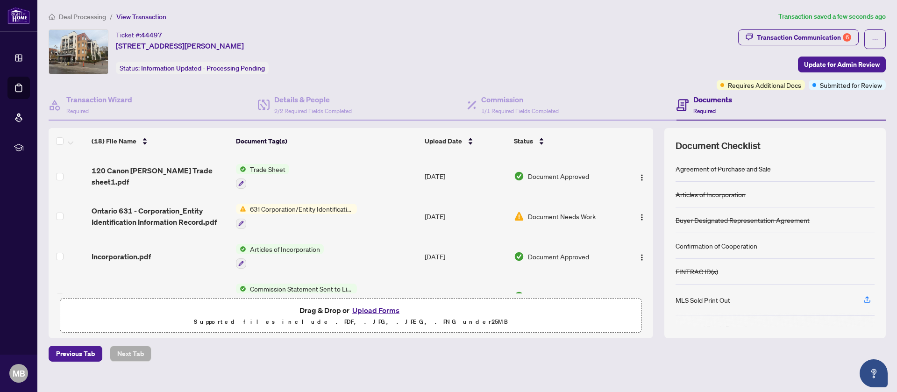
click at [340, 204] on span "631 Corporation/Entity Identification InformationRecord" at bounding box center [301, 209] width 111 height 10
click at [434, 223] on td "[DATE]" at bounding box center [465, 216] width 89 height 40
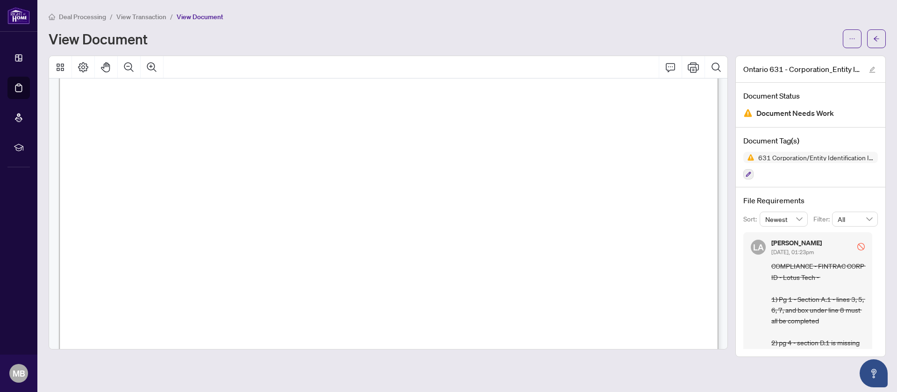
scroll to position [3227, 0]
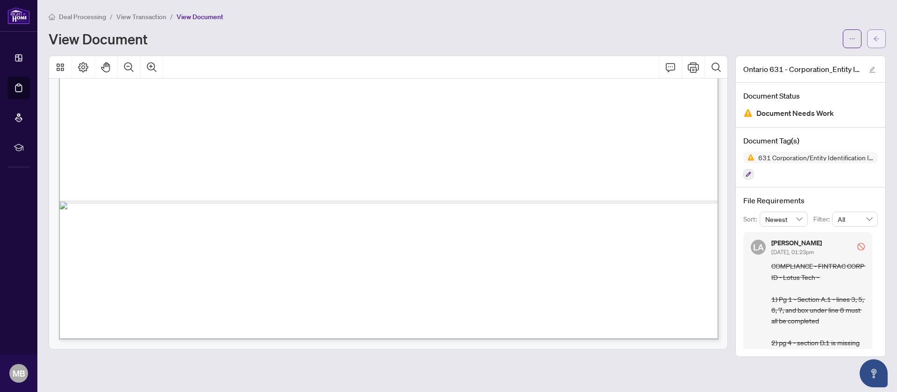
click at [881, 36] on button "button" at bounding box center [876, 38] width 19 height 19
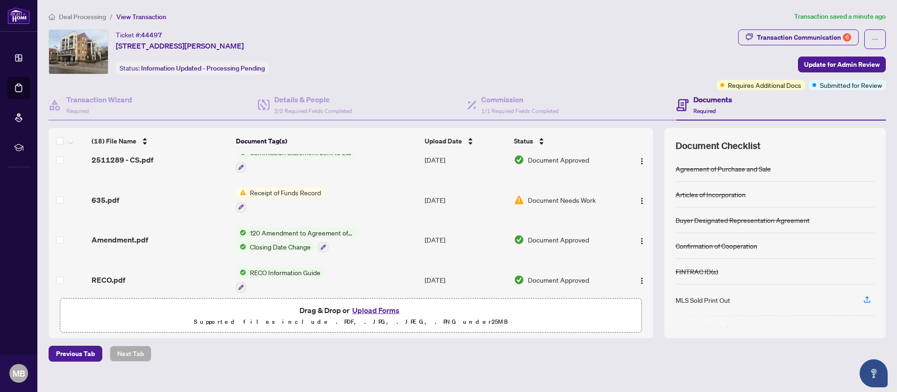
scroll to position [348, 0]
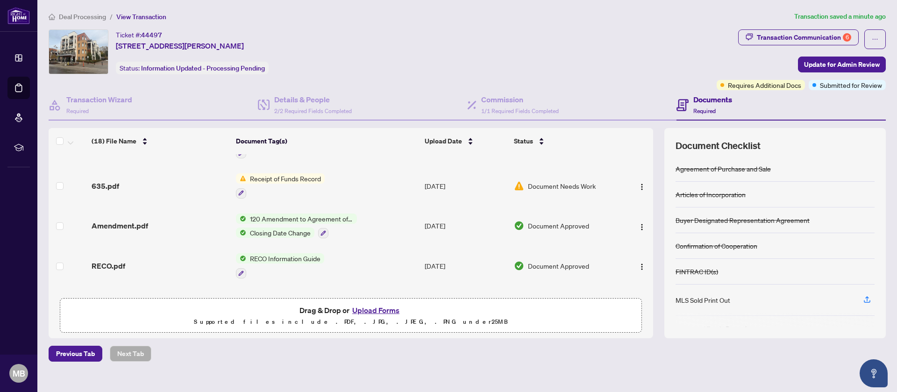
click at [322, 177] on span "Receipt of Funds Record" at bounding box center [285, 178] width 78 height 10
click at [331, 177] on td "Receipt of Funds Record" at bounding box center [326, 186] width 189 height 40
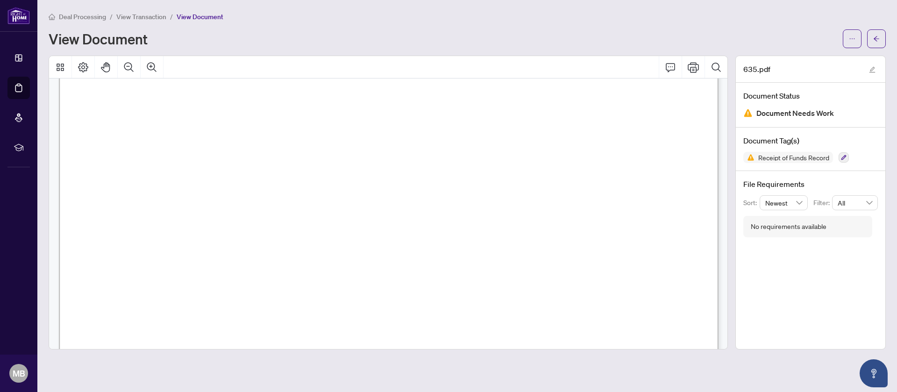
scroll to position [3089, 0]
click at [877, 36] on icon "arrow-left" at bounding box center [876, 39] width 7 height 7
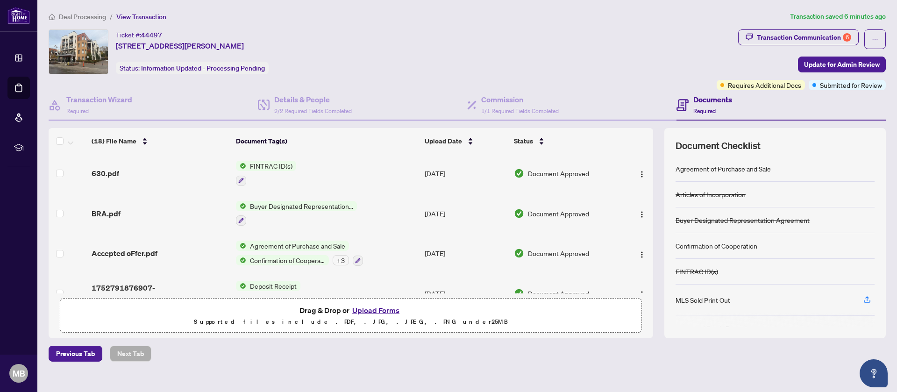
scroll to position [578, 0]
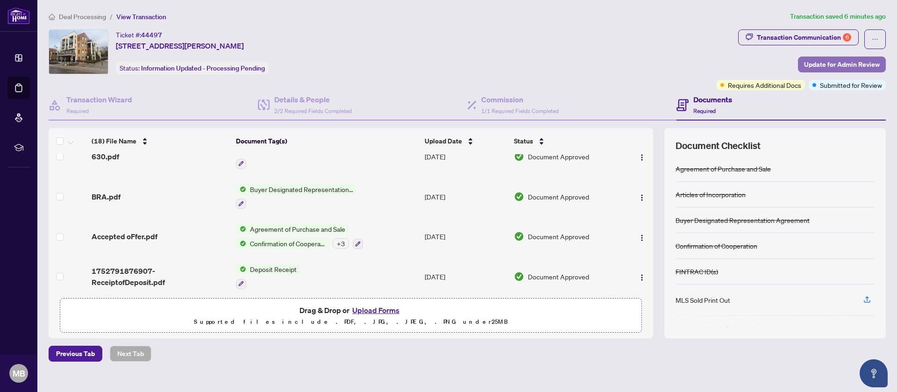
click at [855, 67] on span "Update for Admin Review" at bounding box center [842, 64] width 76 height 15
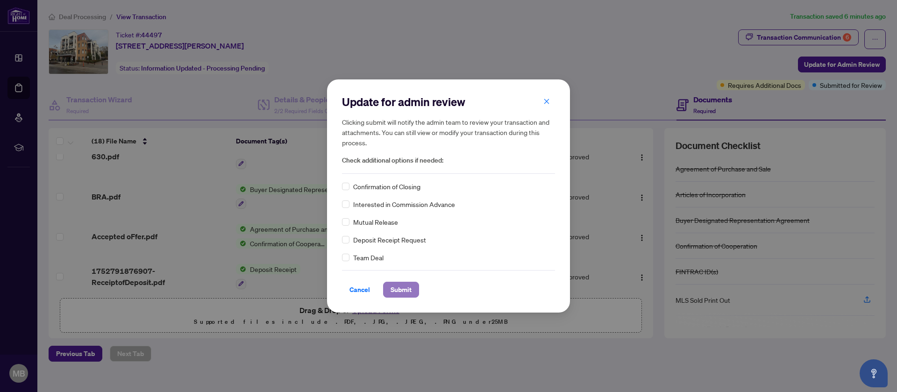
click at [401, 291] on span "Submit" at bounding box center [401, 289] width 21 height 15
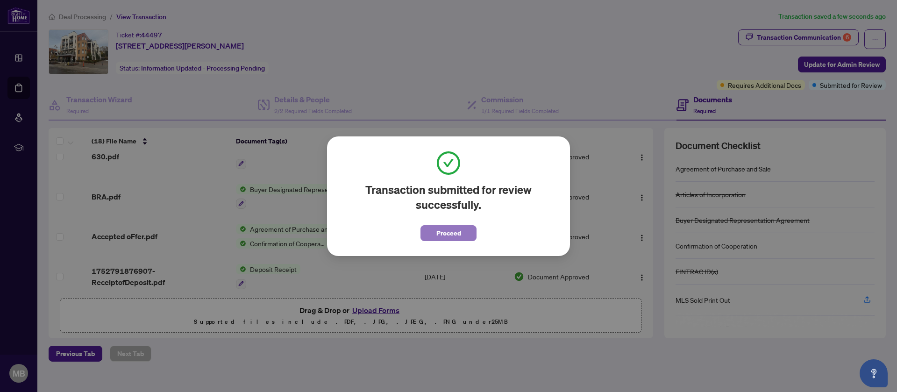
click at [460, 235] on span "Proceed" at bounding box center [448, 233] width 25 height 15
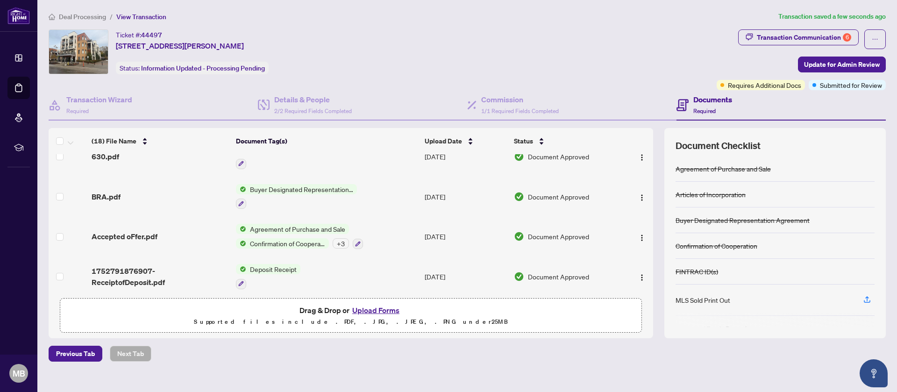
click at [872, 236] on div "Document Checklist Agreement of Purchase and Sale Articles of Incorporation Buy…" at bounding box center [774, 233] width 221 height 210
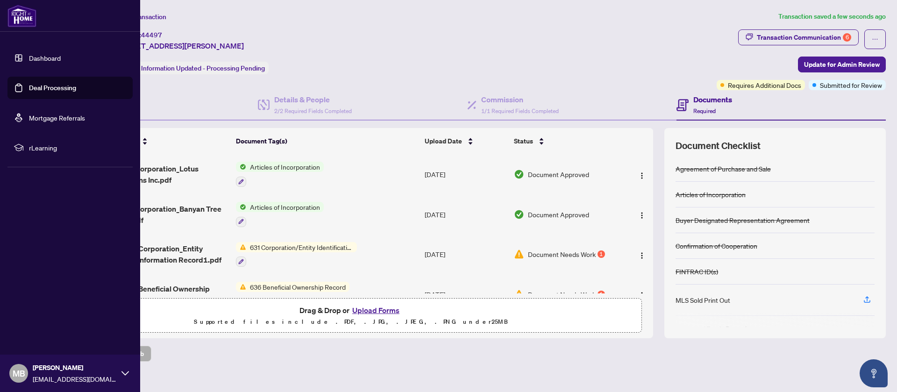
click at [39, 84] on link "Deal Processing" at bounding box center [52, 88] width 47 height 8
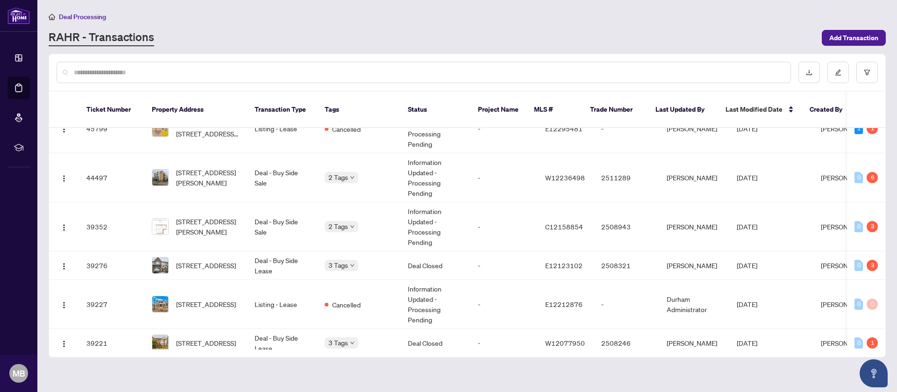
scroll to position [113, 0]
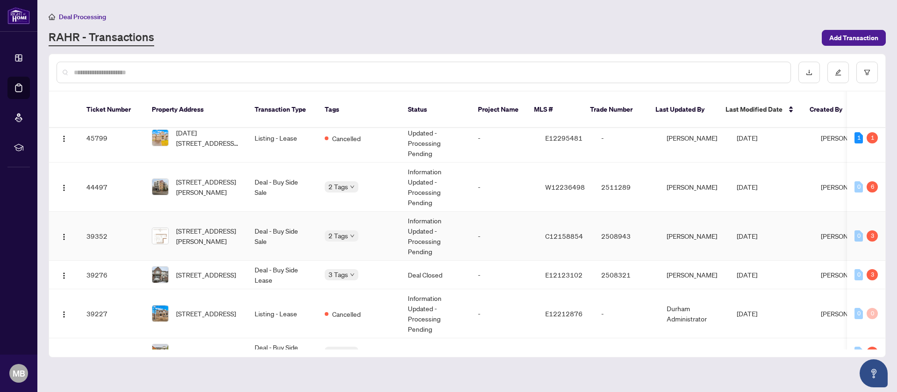
click at [606, 219] on td "2508943" at bounding box center [626, 236] width 65 height 49
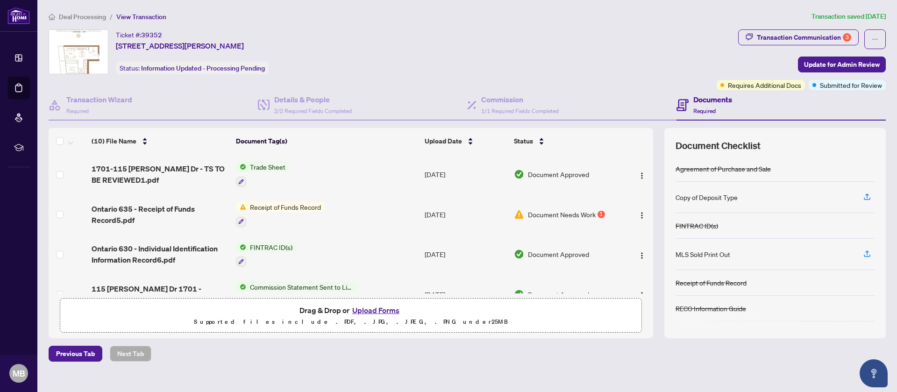
click at [368, 212] on td "Receipt of Funds Record" at bounding box center [326, 214] width 189 height 40
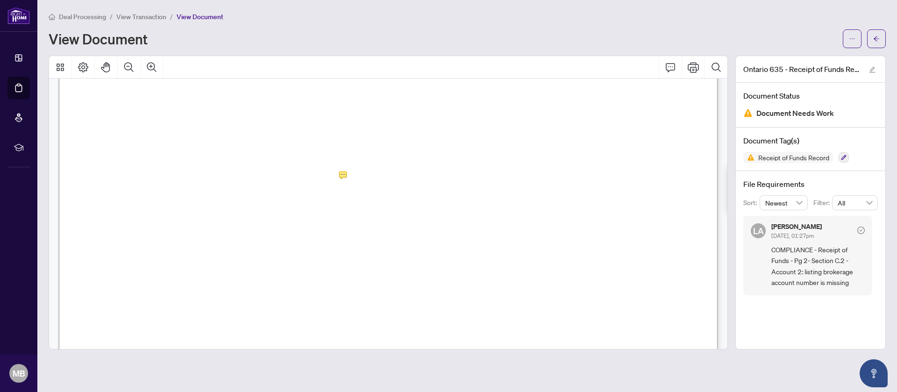
scroll to position [957, 0]
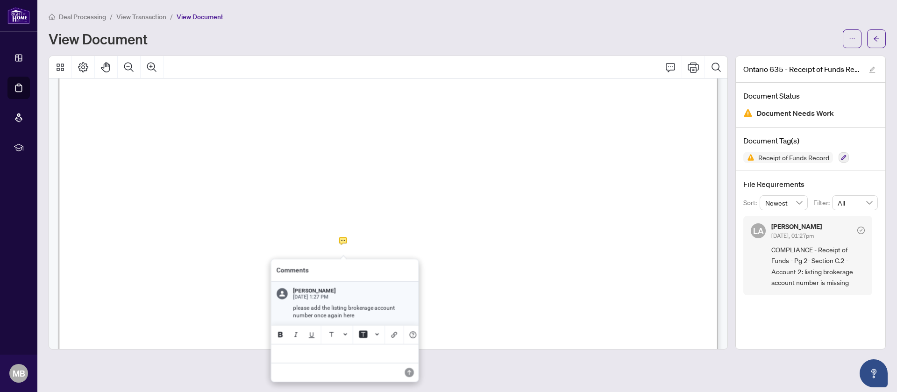
click at [341, 239] on div at bounding box center [388, 203] width 679 height 294
click at [327, 354] on p "**********" at bounding box center [345, 353] width 136 height 8
click at [409, 368] on icon "Save" at bounding box center [409, 371] width 9 height 9
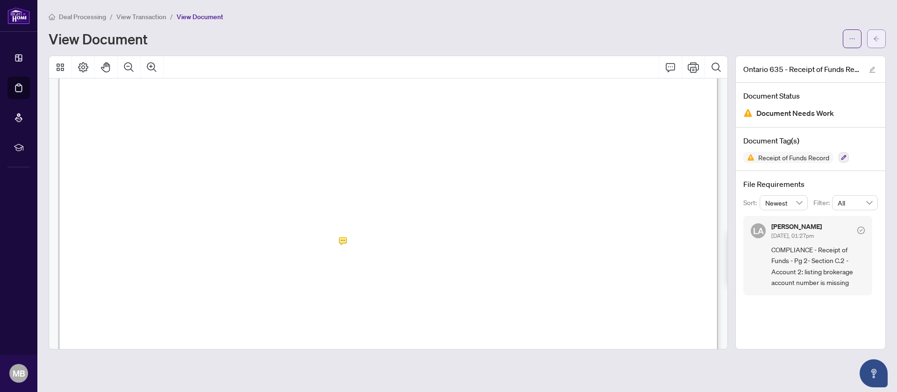
click at [877, 37] on icon "arrow-left" at bounding box center [876, 39] width 7 height 7
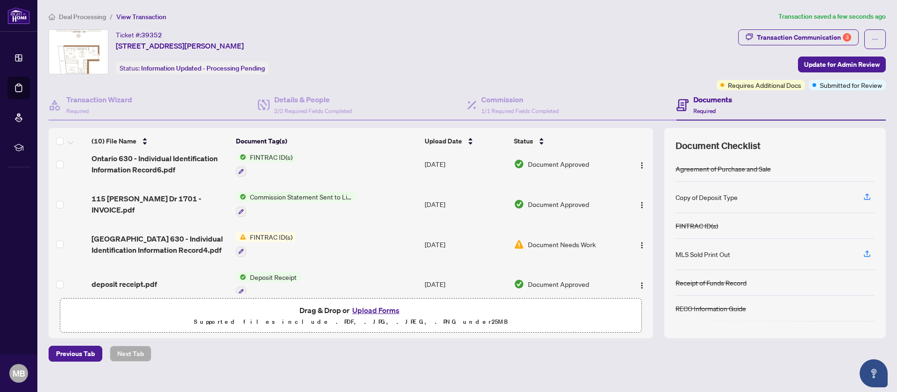
scroll to position [111, 0]
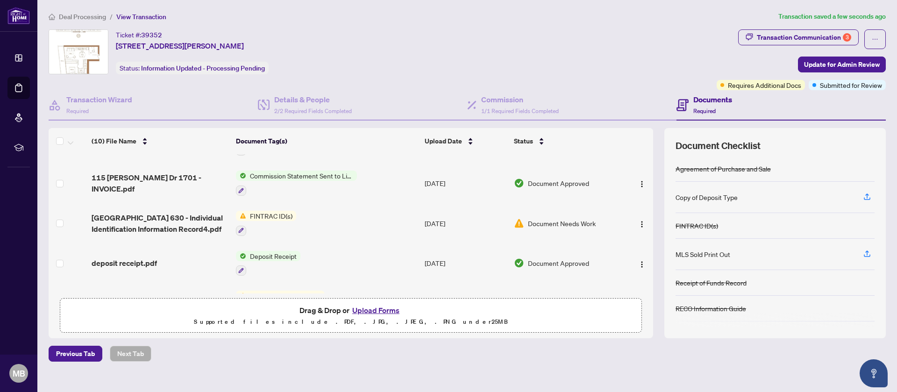
click at [586, 222] on span "Document Needs Work" at bounding box center [562, 223] width 68 height 10
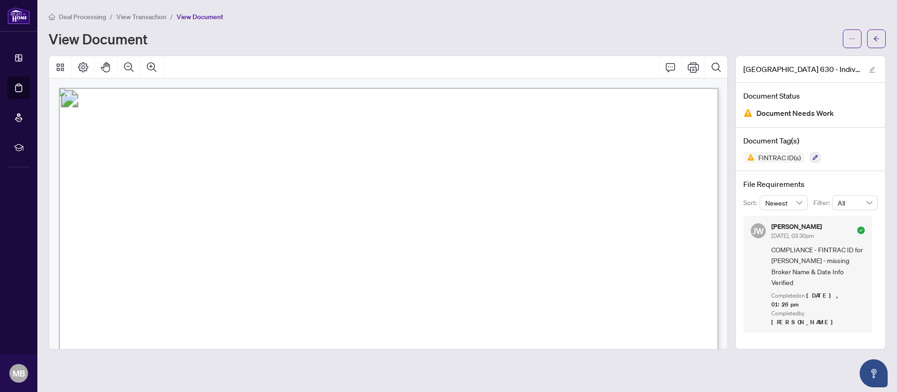
drag, startPoint x: 722, startPoint y: 85, endPoint x: 725, endPoint y: 101, distance: 15.6
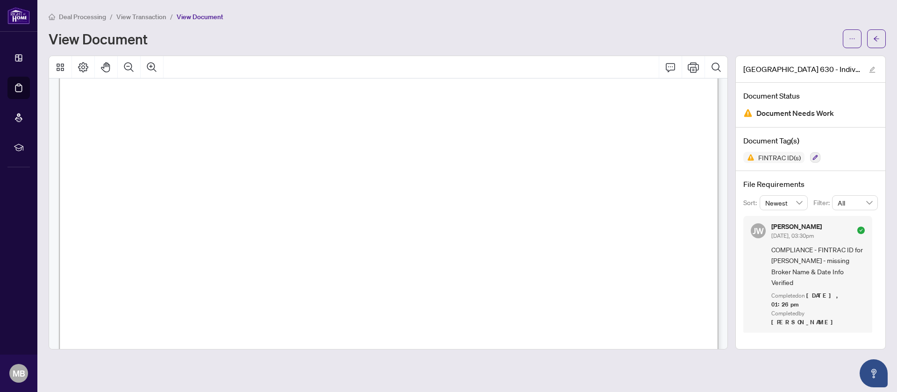
scroll to position [1518, 0]
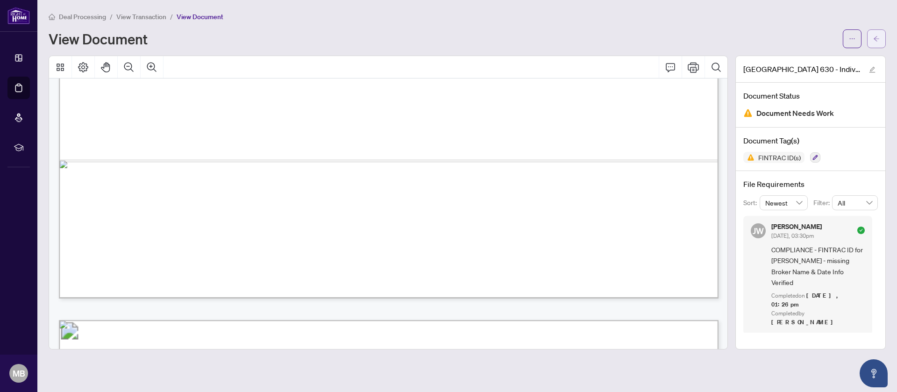
click at [871, 38] on button "button" at bounding box center [876, 38] width 19 height 19
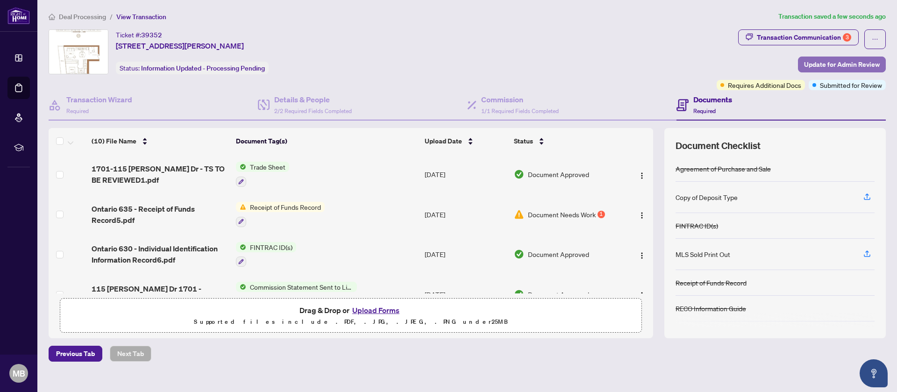
click at [844, 65] on span "Update for Admin Review" at bounding box center [842, 64] width 76 height 15
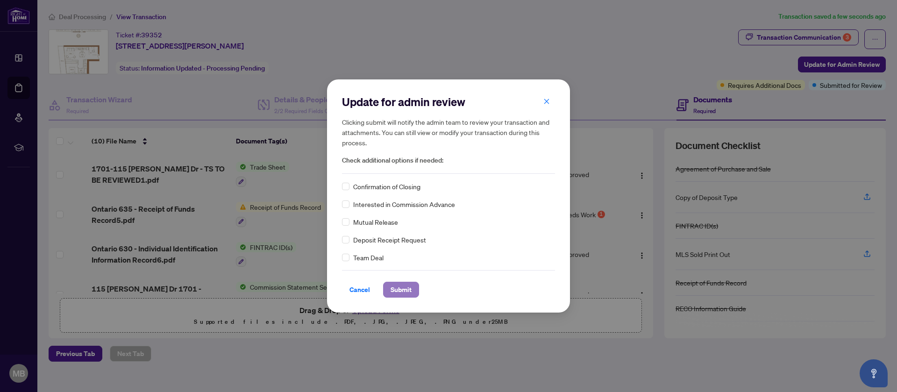
click at [406, 292] on span "Submit" at bounding box center [401, 289] width 21 height 15
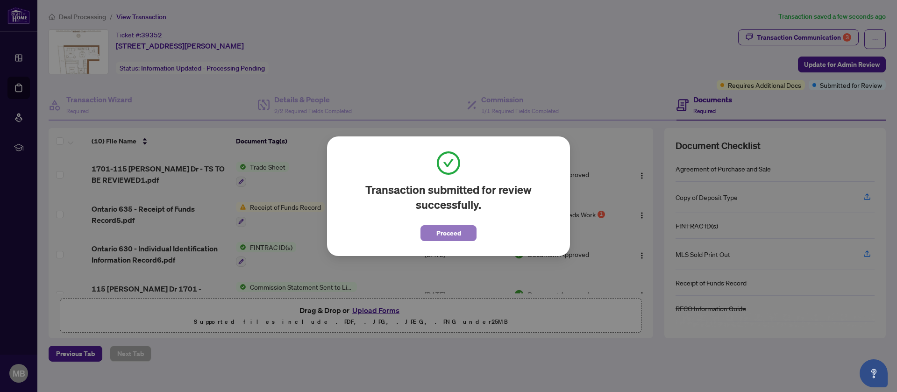
click at [459, 232] on span "Proceed" at bounding box center [448, 233] width 25 height 15
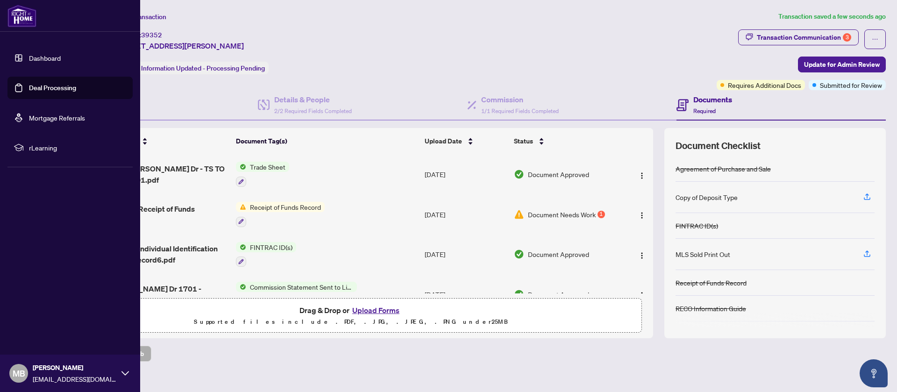
click at [40, 90] on link "Deal Processing" at bounding box center [52, 88] width 47 height 8
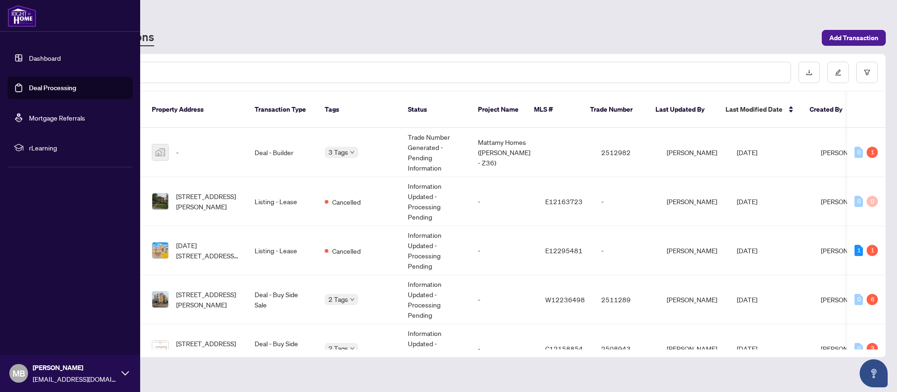
click at [35, 85] on link "Deal Processing" at bounding box center [52, 88] width 47 height 8
